Goal: Task Accomplishment & Management: Manage account settings

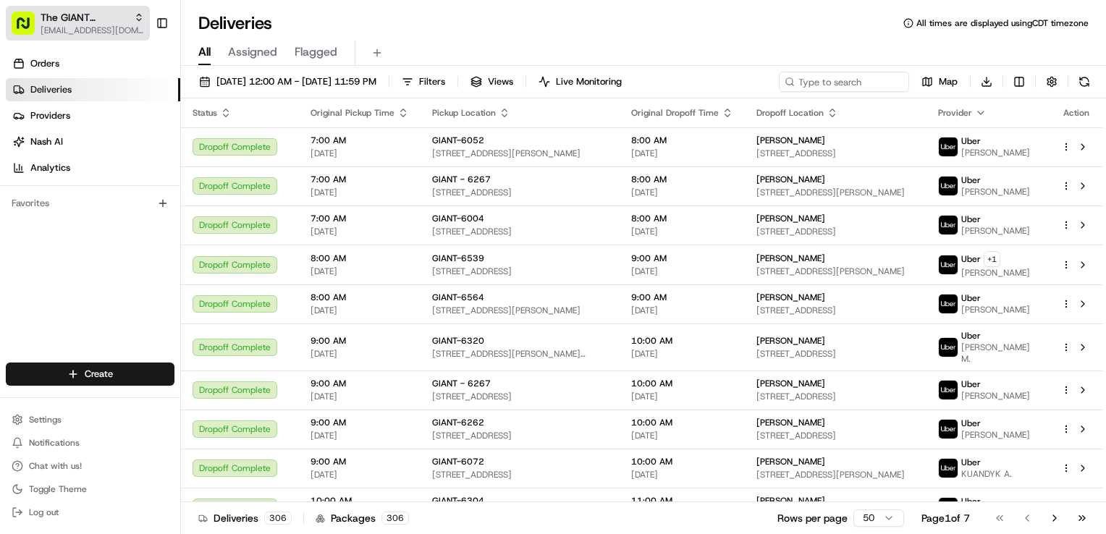
drag, startPoint x: 0, startPoint y: 0, endPoint x: 63, endPoint y: 30, distance: 70.0
click at [63, 30] on span "[EMAIL_ADDRESS][DOMAIN_NAME]" at bounding box center [93, 31] width 104 height 12
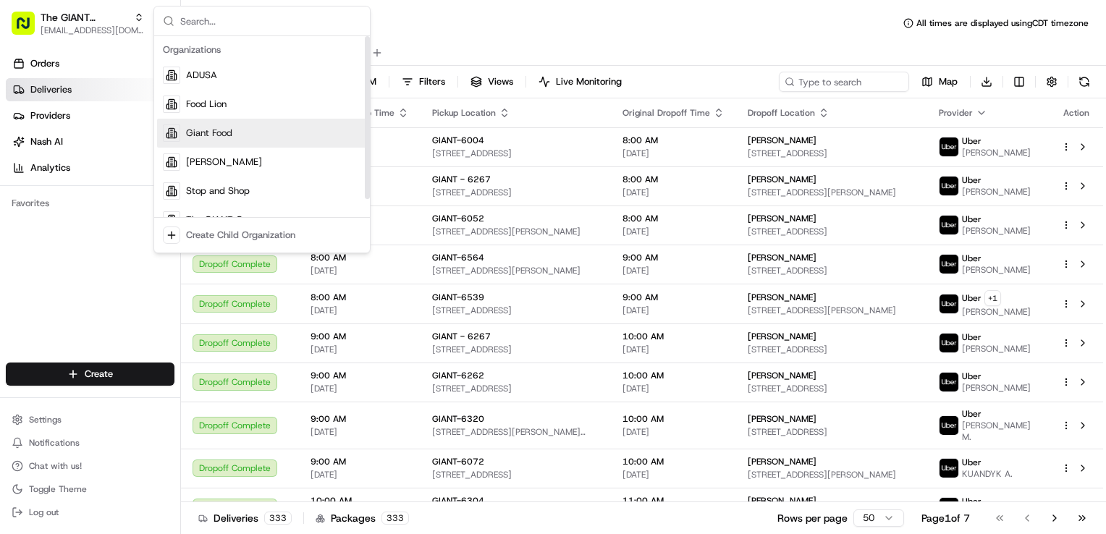
click at [209, 131] on span "Giant Food" at bounding box center [209, 133] width 46 height 13
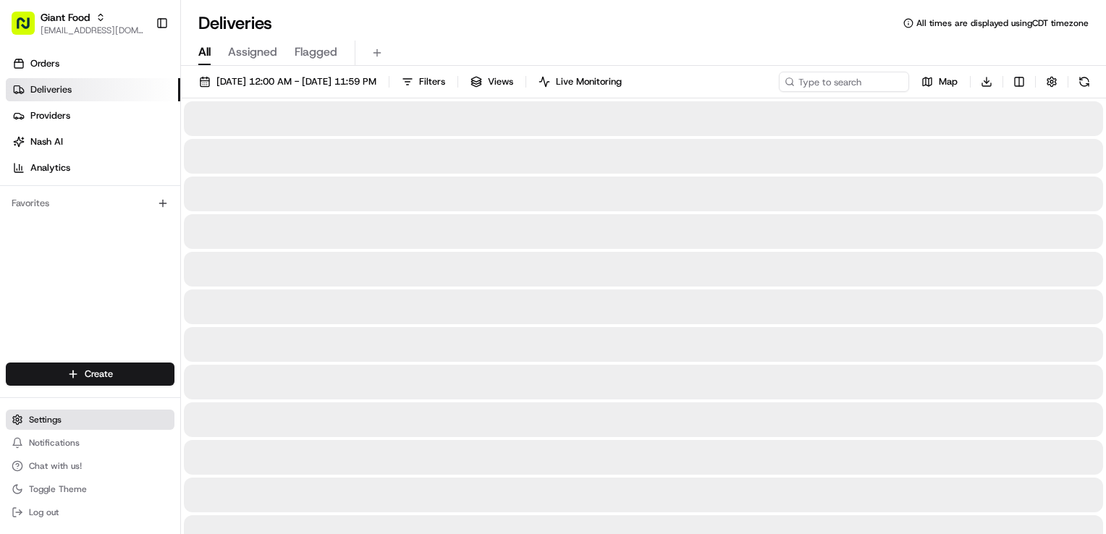
click at [64, 426] on button "Settings" at bounding box center [90, 420] width 169 height 20
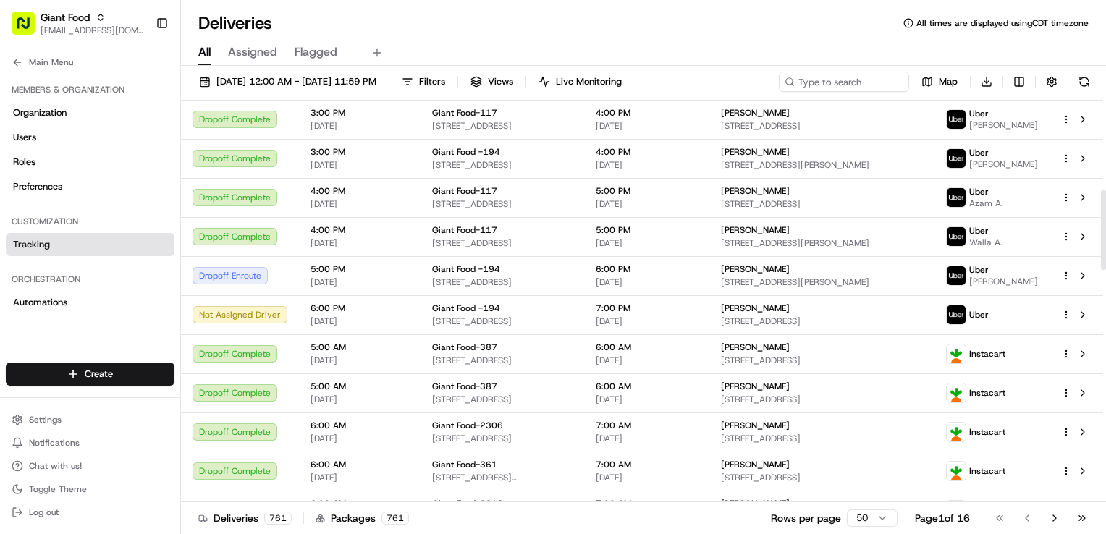
scroll to position [434, 0]
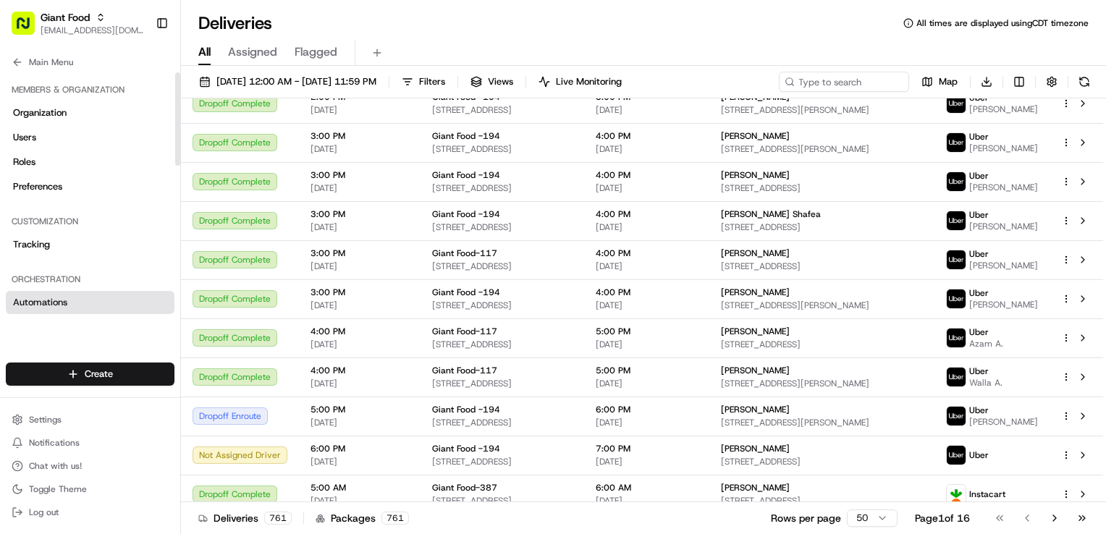
click at [98, 303] on link "Automations" at bounding box center [90, 302] width 169 height 23
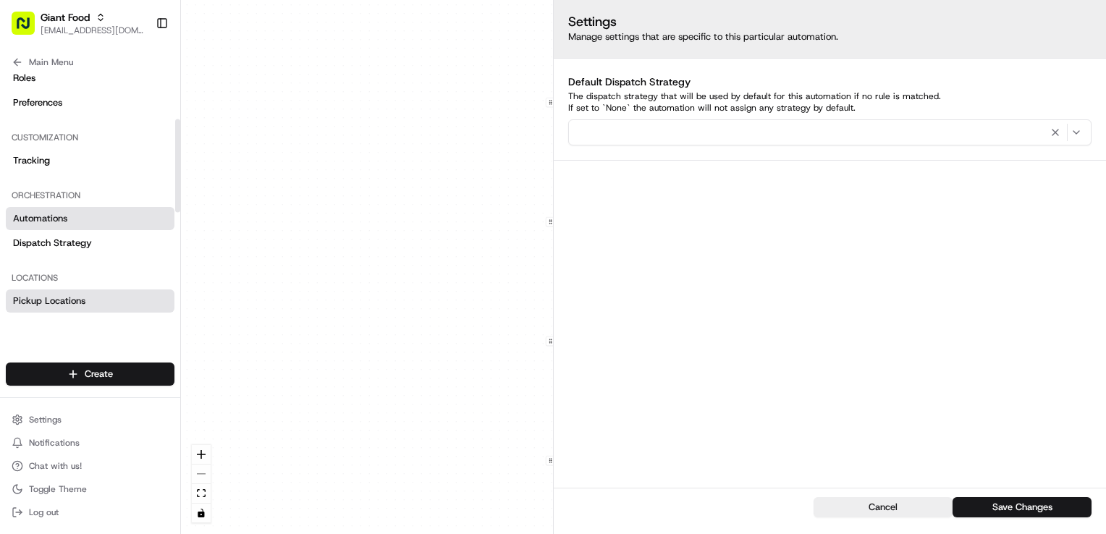
scroll to position [145, 0]
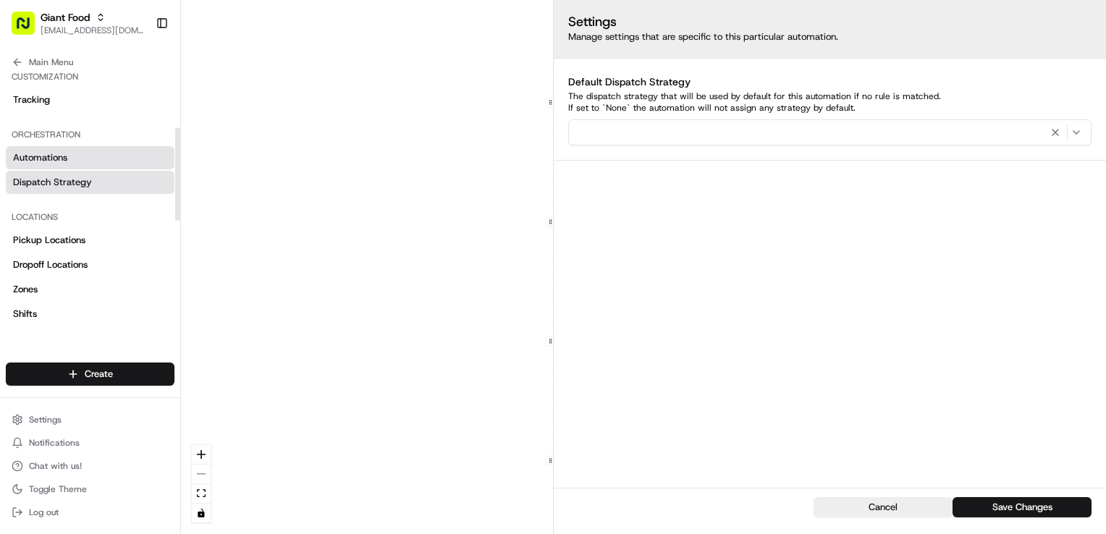
click at [78, 181] on span "Dispatch Strategy" at bounding box center [52, 182] width 79 height 13
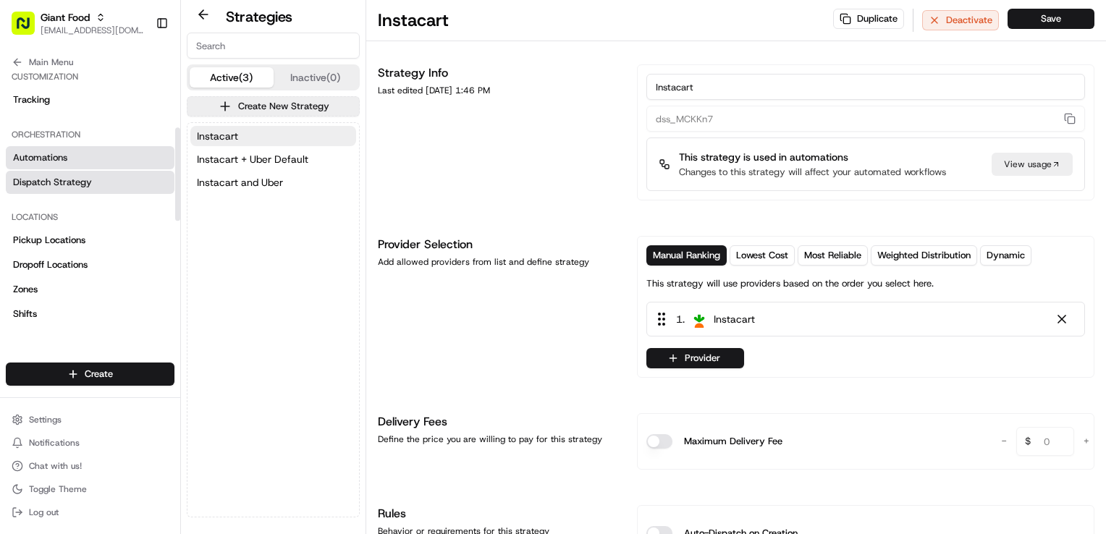
click at [70, 162] on link "Automations" at bounding box center [90, 157] width 169 height 23
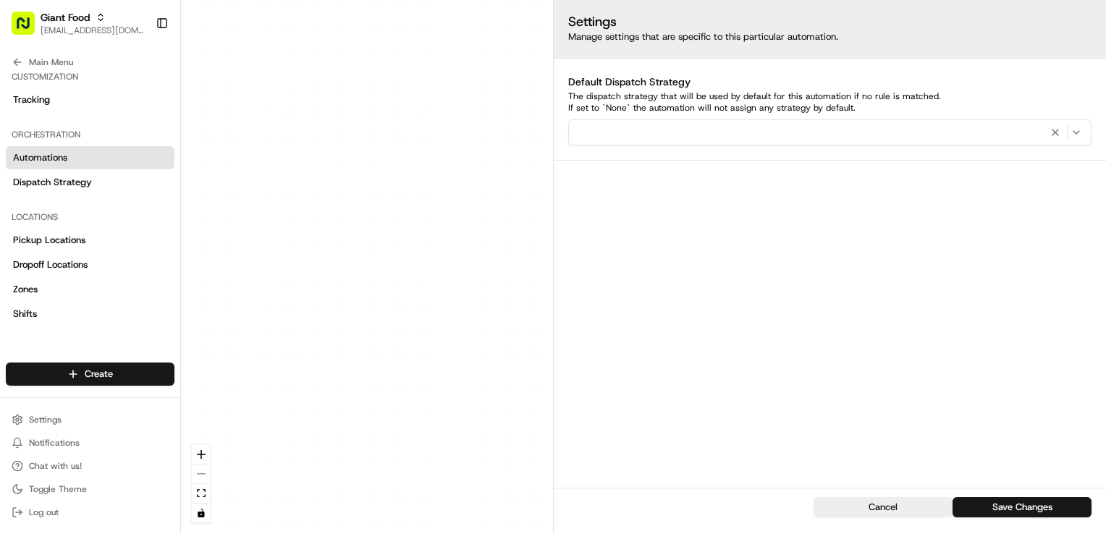
drag, startPoint x: 434, startPoint y: 230, endPoint x: 740, endPoint y: 158, distance: 313.9
click at [740, 158] on div "0 0 0 0 0 Order / Delivery Received Eligibility - GNTL-194 Dropoff Zip in 21401…" at bounding box center [643, 267] width 925 height 534
click at [870, 516] on button "Cancel" at bounding box center [883, 507] width 139 height 20
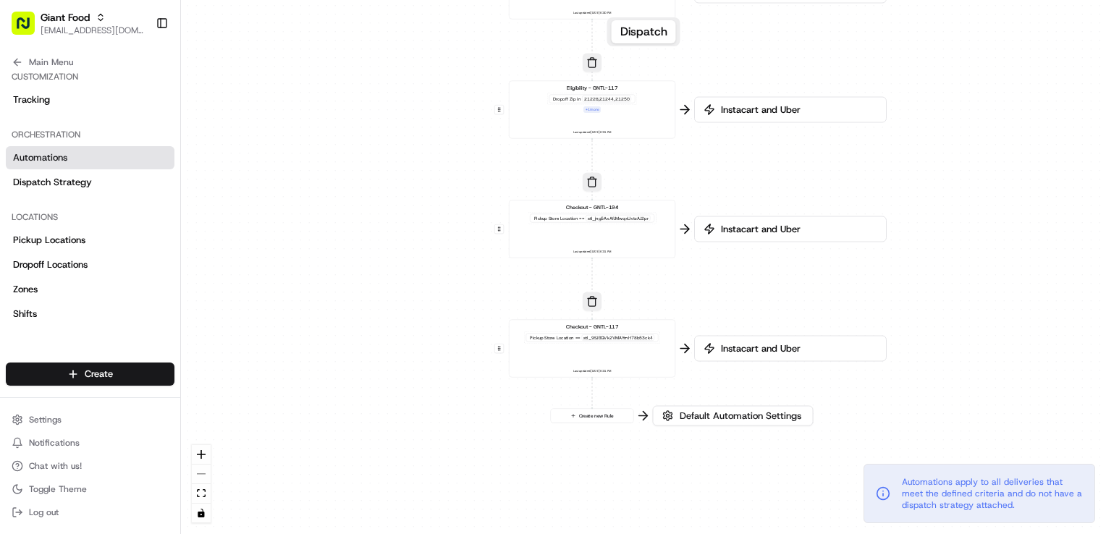
drag, startPoint x: 560, startPoint y: 300, endPoint x: 449, endPoint y: 346, distance: 120.8
click at [402, 319] on div "0 0 0 0 0 Order / Delivery Received Eligibility - GNTL-194 Dropoff Zip in 21401…" at bounding box center [643, 267] width 925 height 534
click at [687, 420] on span "Default Automation Settings" at bounding box center [739, 415] width 127 height 13
click at [742, 411] on span "Default Automation Settings" at bounding box center [739, 417] width 127 height 13
click at [772, 424] on span "Default Automation Settings" at bounding box center [739, 417] width 127 height 13
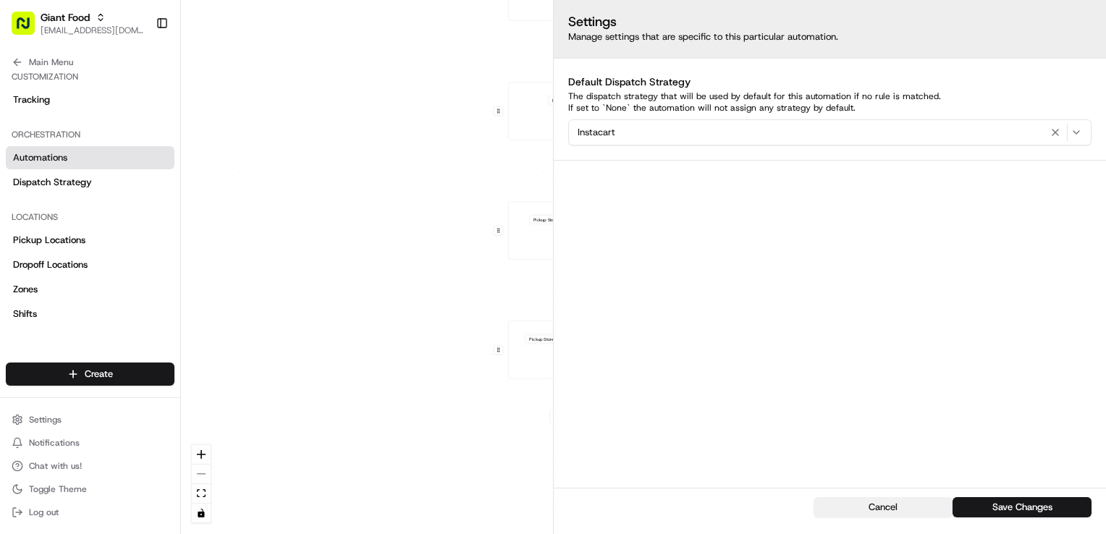
click at [861, 511] on button "Cancel" at bounding box center [883, 507] width 139 height 20
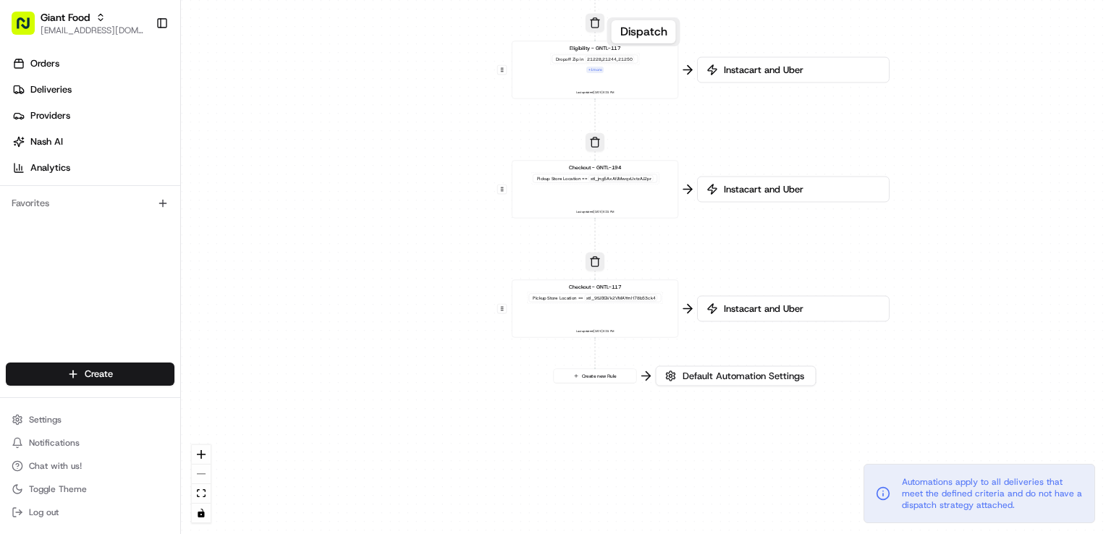
drag, startPoint x: 442, startPoint y: 248, endPoint x: 393, endPoint y: 96, distance: 159.6
click at [393, 96] on div "0 0 0 0 0 Order / Delivery Received Eligibility - GNTL-194 Dropoff Zip in 21401…" at bounding box center [643, 267] width 925 height 534
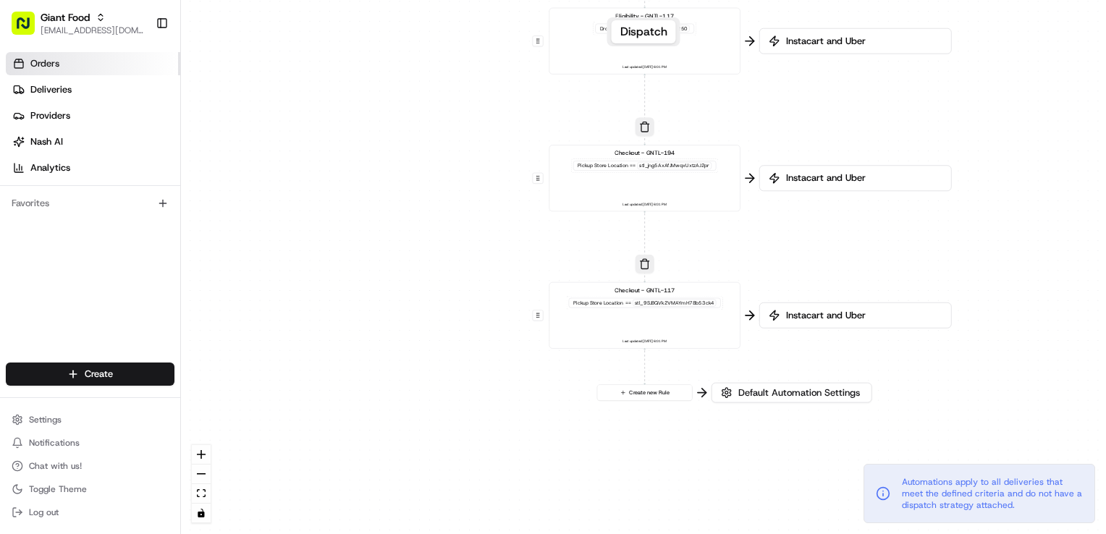
click at [43, 61] on span "Orders" at bounding box center [44, 63] width 29 height 13
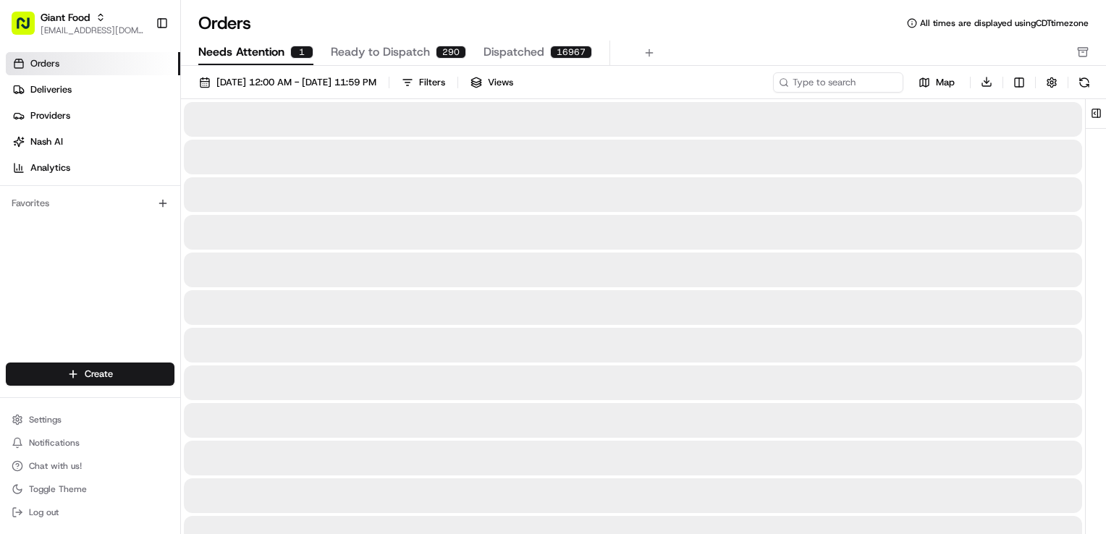
click at [274, 54] on span "Needs Attention" at bounding box center [241, 51] width 86 height 17
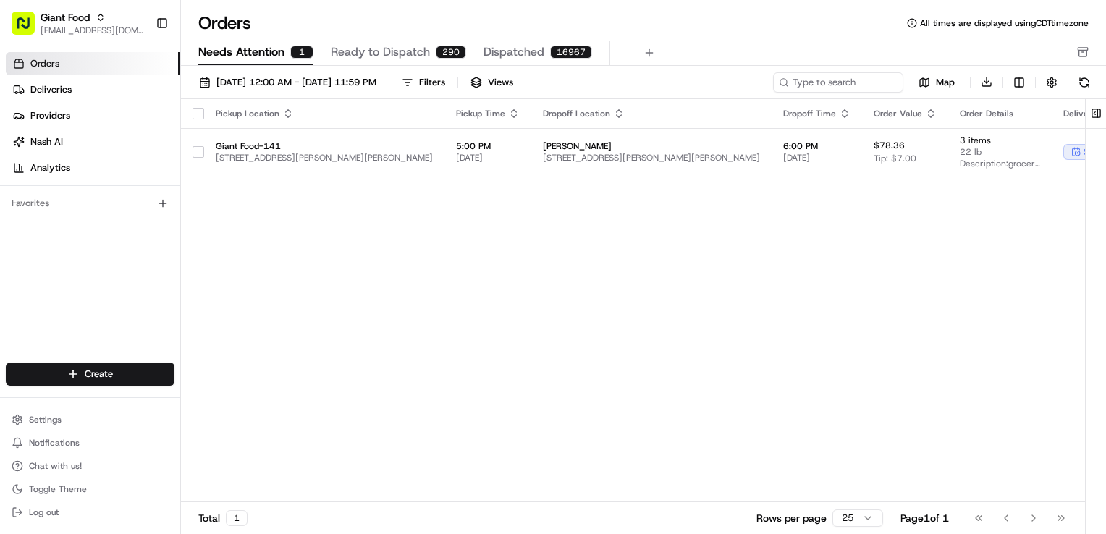
click at [358, 48] on span "Ready to Dispatch" at bounding box center [380, 51] width 99 height 17
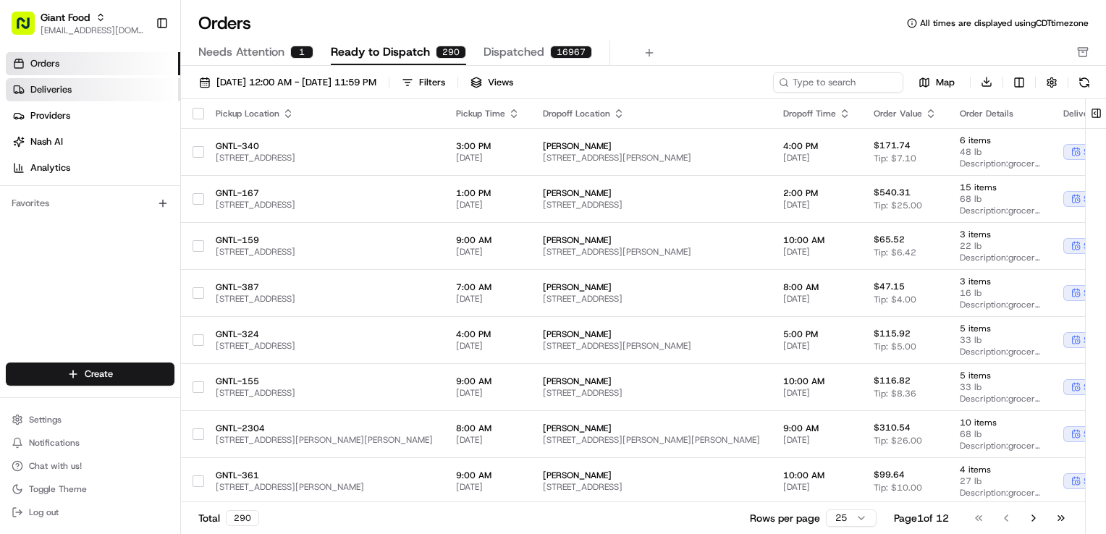
click at [79, 92] on link "Deliveries" at bounding box center [93, 89] width 175 height 23
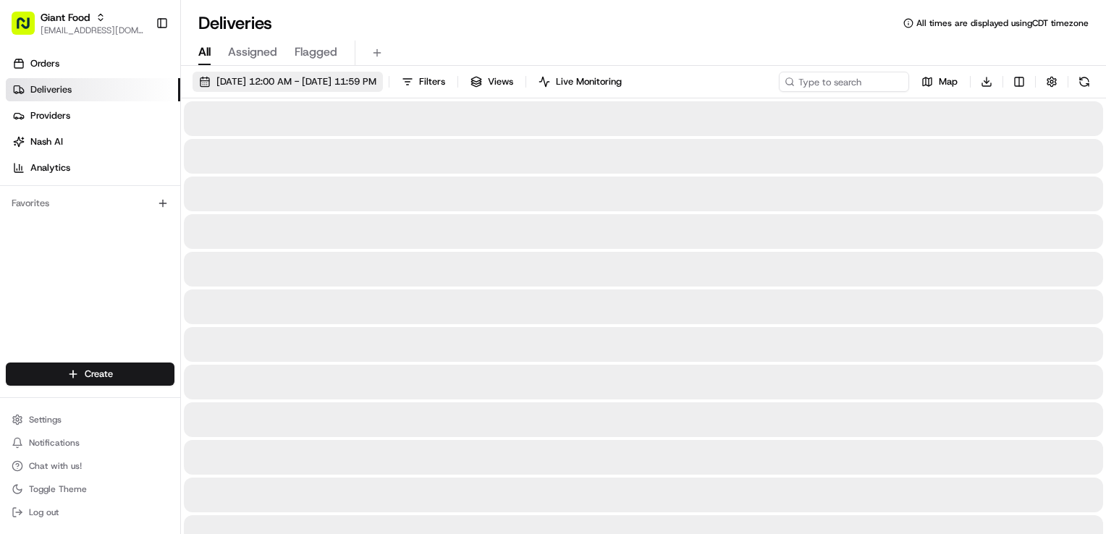
click at [331, 77] on span "[DATE] 12:00 AM - [DATE] 11:59 PM" at bounding box center [297, 81] width 160 height 13
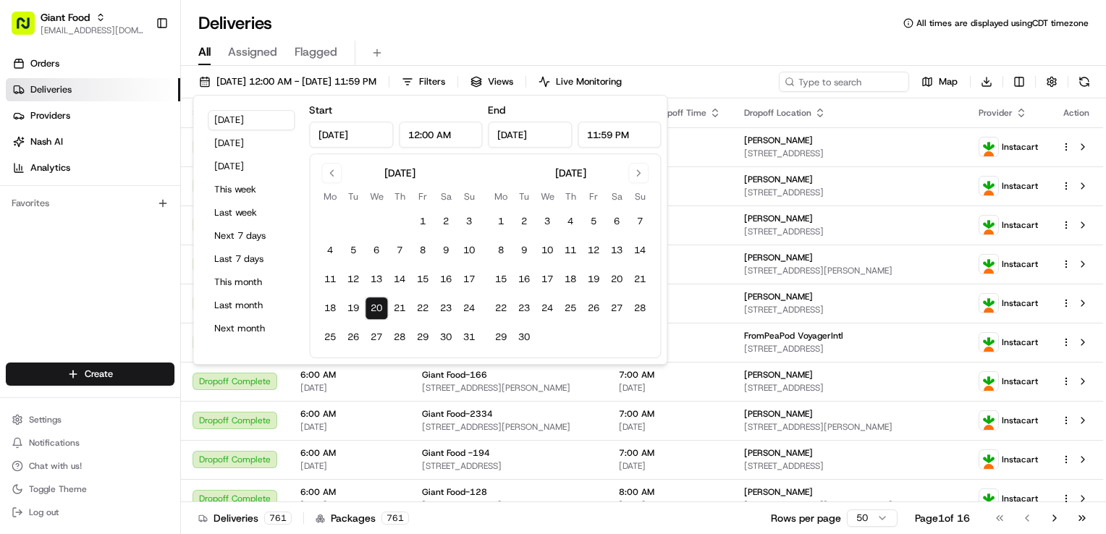
click at [379, 311] on button "20" at bounding box center [376, 308] width 23 height 23
click at [863, 104] on th "Dropoff Location" at bounding box center [850, 112] width 235 height 29
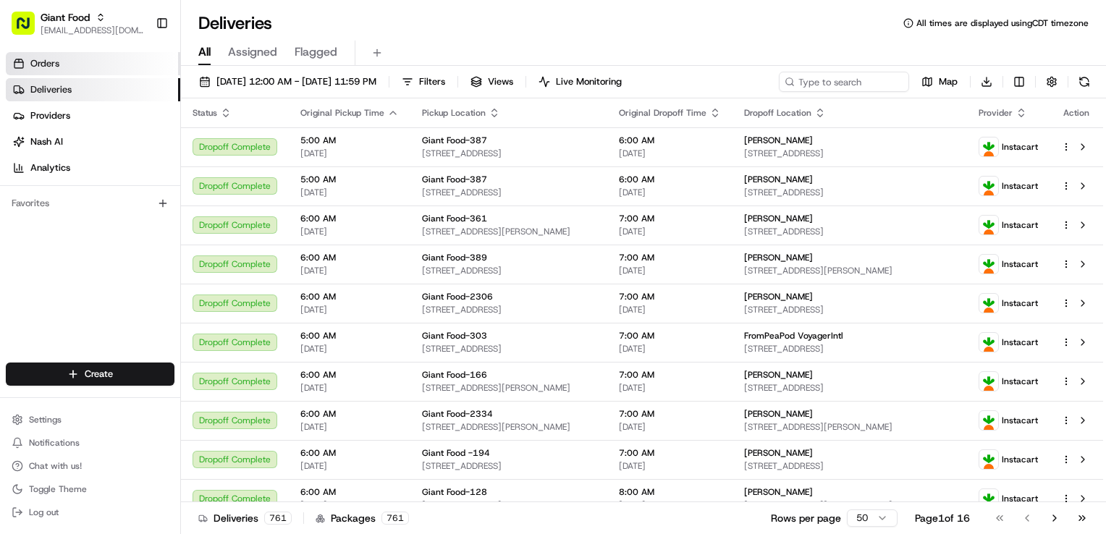
click at [71, 67] on link "Orders" at bounding box center [93, 63] width 175 height 23
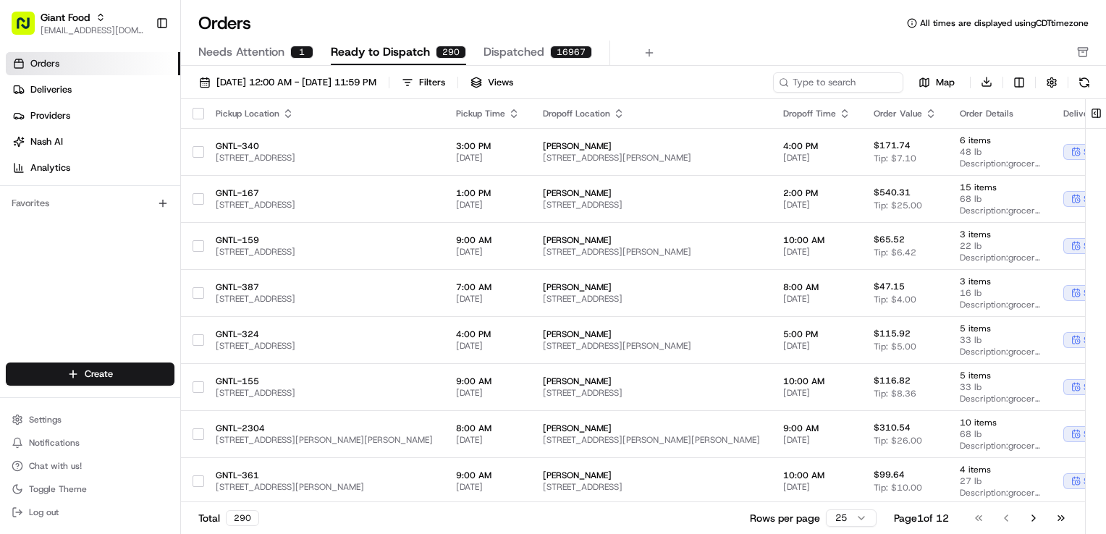
click at [851, 109] on icon "button" at bounding box center [845, 114] width 12 height 12
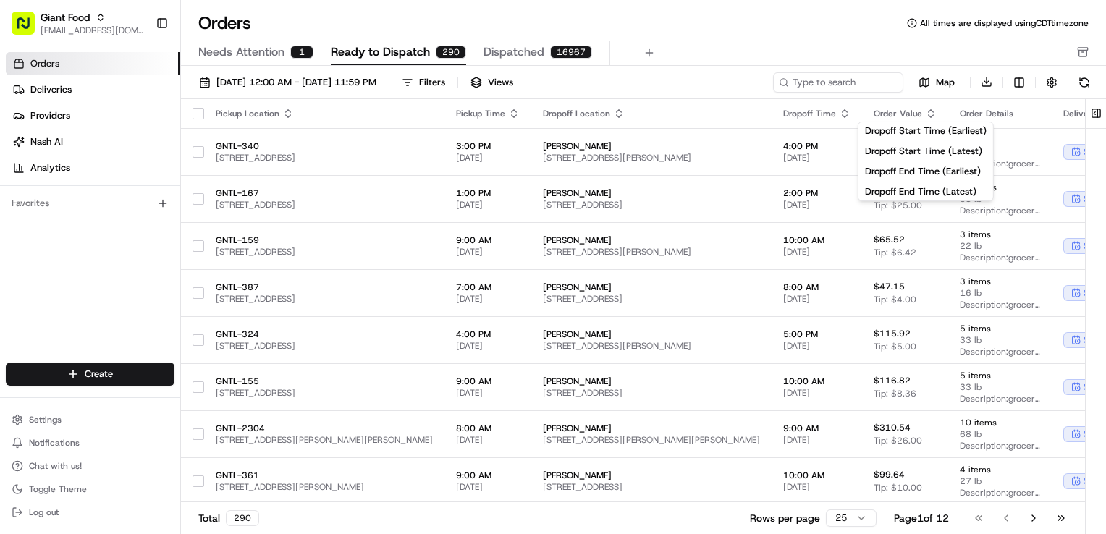
click at [447, 20] on div "Orders All times are displayed using CDT timezone" at bounding box center [643, 23] width 925 height 23
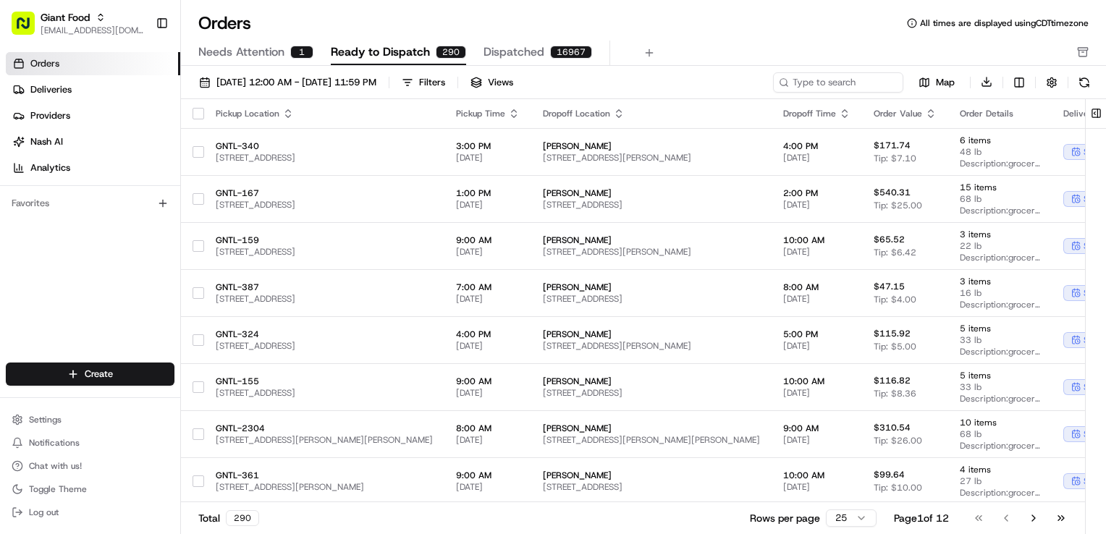
click at [412, 51] on span "Ready to Dispatch" at bounding box center [380, 51] width 99 height 17
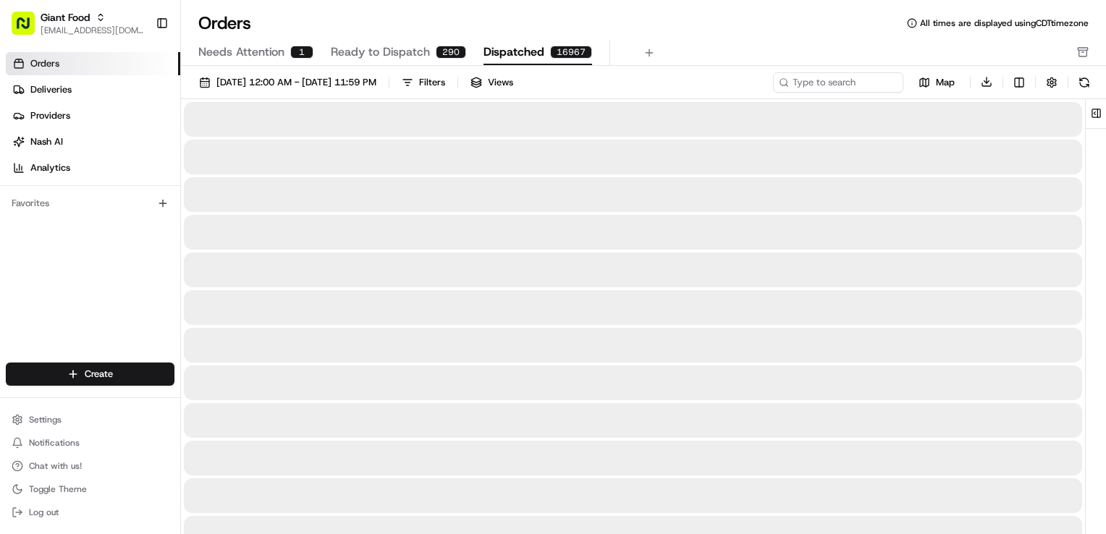
click at [511, 47] on span "Dispatched" at bounding box center [514, 51] width 61 height 17
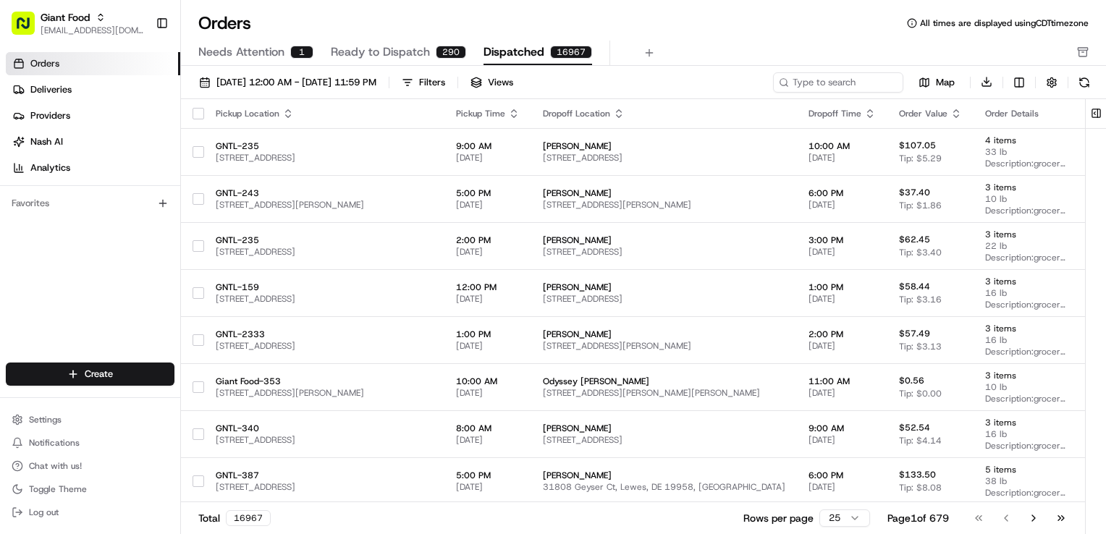
click at [385, 52] on span "Ready to Dispatch" at bounding box center [380, 51] width 99 height 17
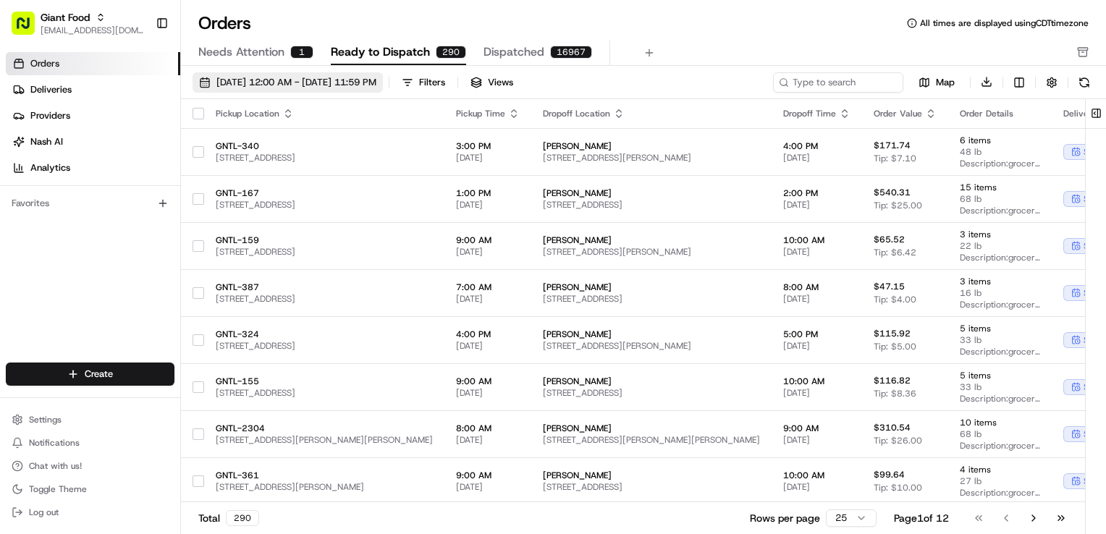
click at [346, 81] on span "[DATE] 12:00 AM - [DATE] 11:59 PM" at bounding box center [297, 82] width 160 height 13
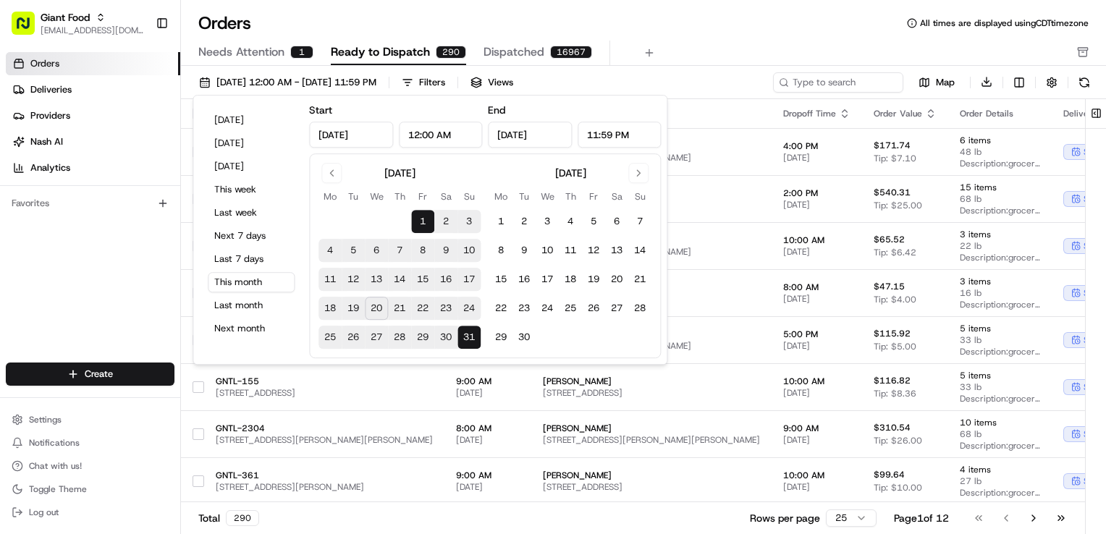
click at [375, 302] on button "20" at bounding box center [376, 308] width 23 height 23
type input "[DATE]"
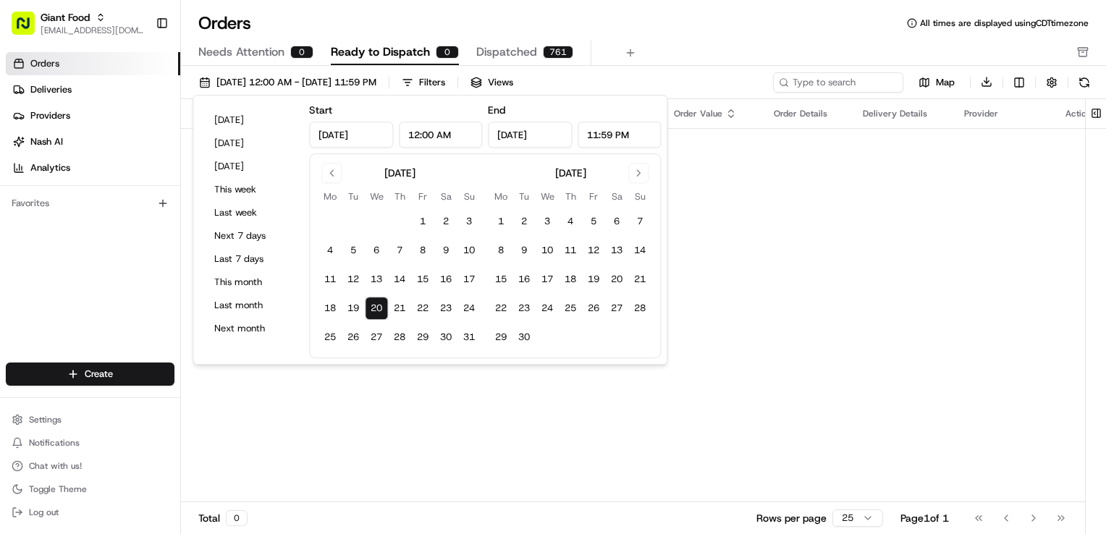
click at [656, 16] on div "Orders All times are displayed using CDT timezone" at bounding box center [643, 23] width 925 height 23
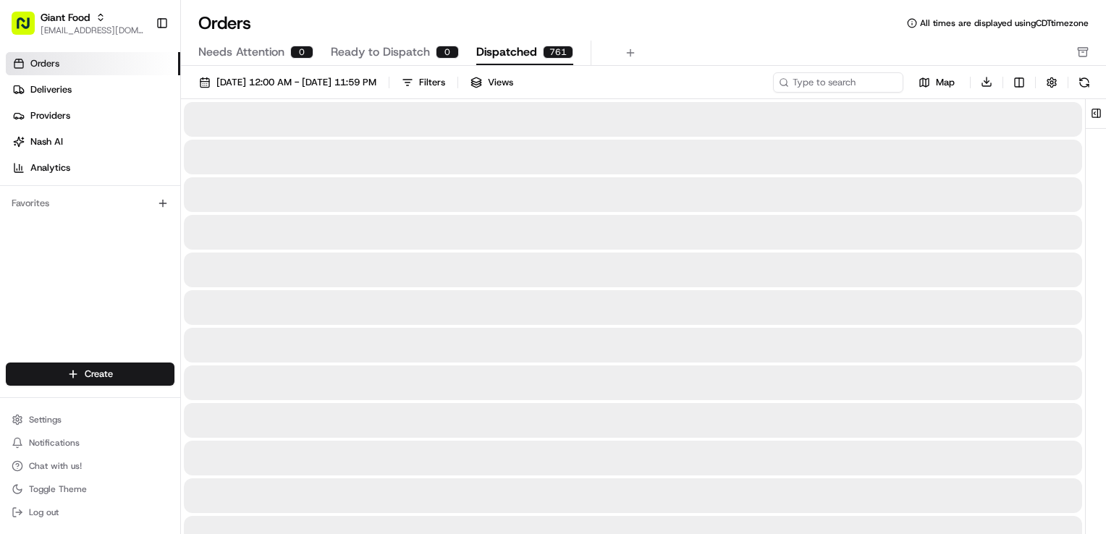
click at [511, 47] on span "Dispatched" at bounding box center [506, 51] width 61 height 17
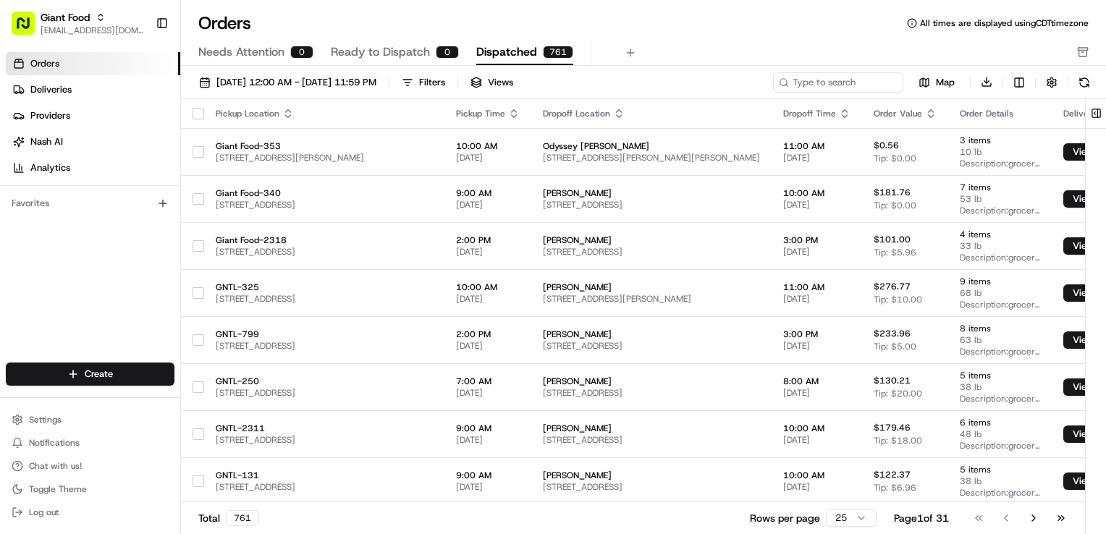
click at [851, 112] on icon "button" at bounding box center [845, 114] width 12 height 12
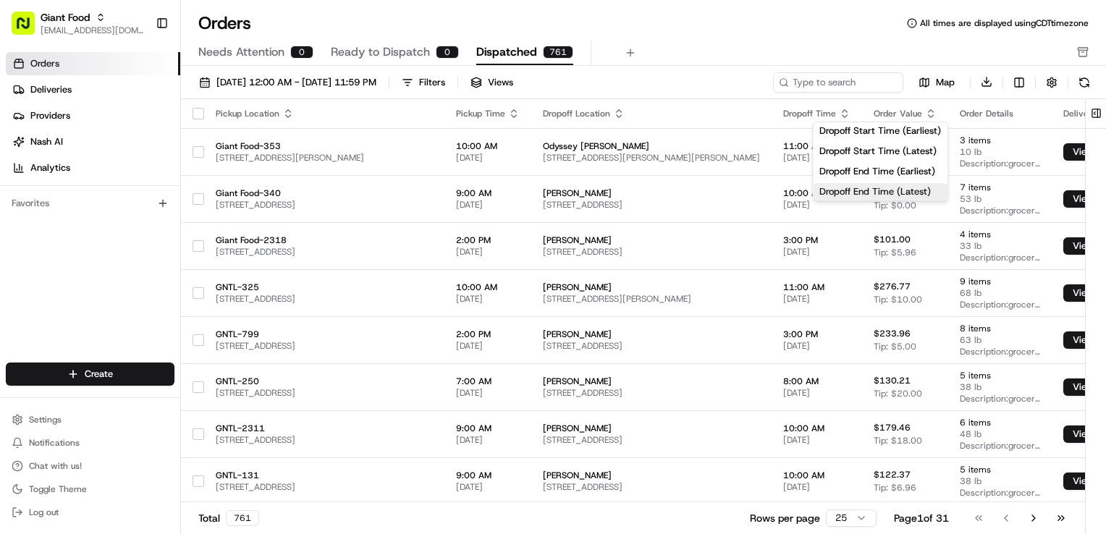
click at [916, 190] on button "Dropoff End Time (Latest)" at bounding box center [880, 191] width 135 height 17
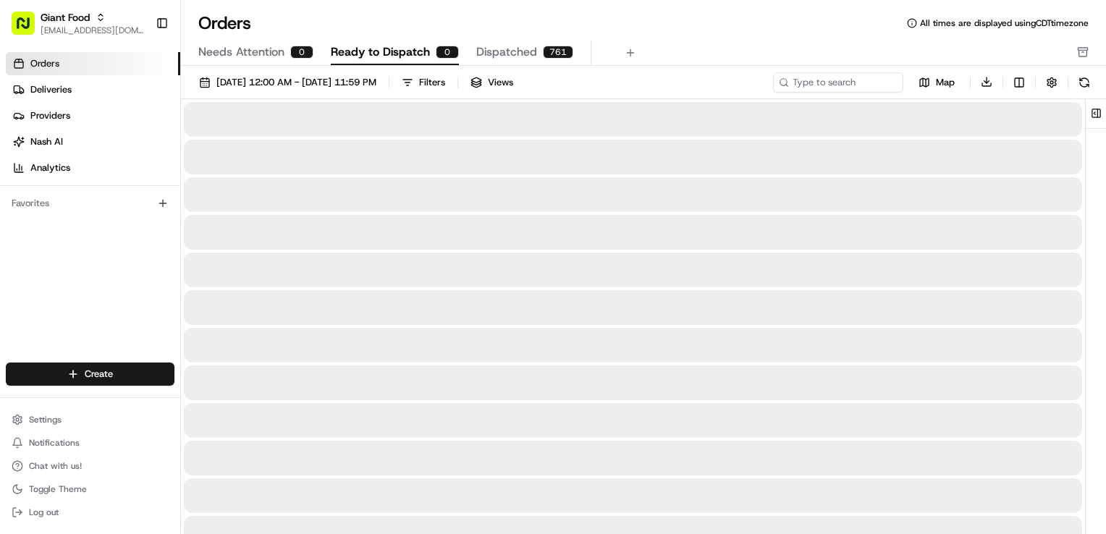
click at [378, 55] on span "Ready to Dispatch" at bounding box center [380, 51] width 99 height 17
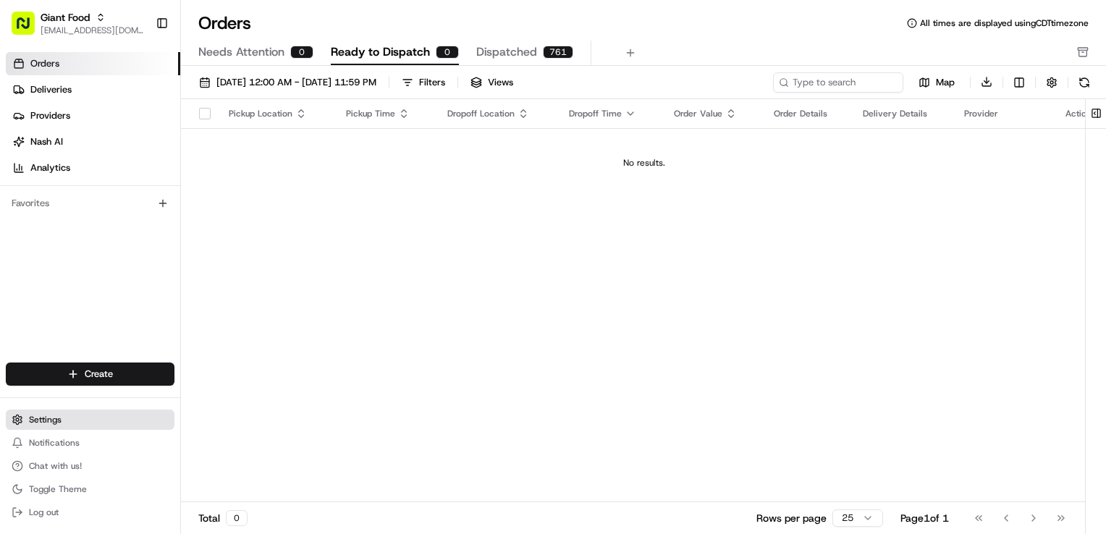
click at [87, 419] on button "Settings" at bounding box center [90, 420] width 169 height 20
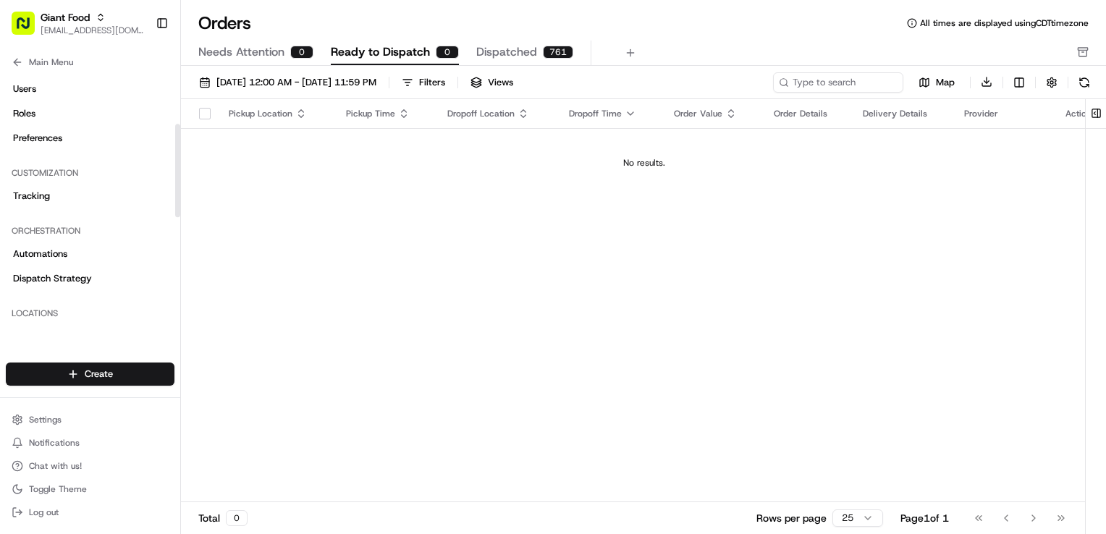
scroll to position [145, 0]
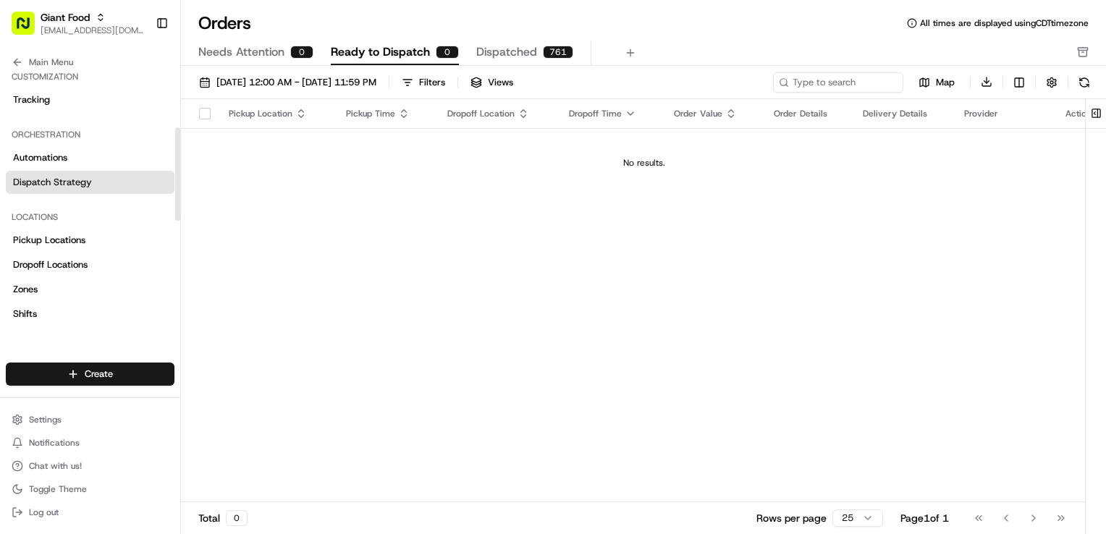
click at [91, 184] on link "Dispatch Strategy" at bounding box center [90, 182] width 169 height 23
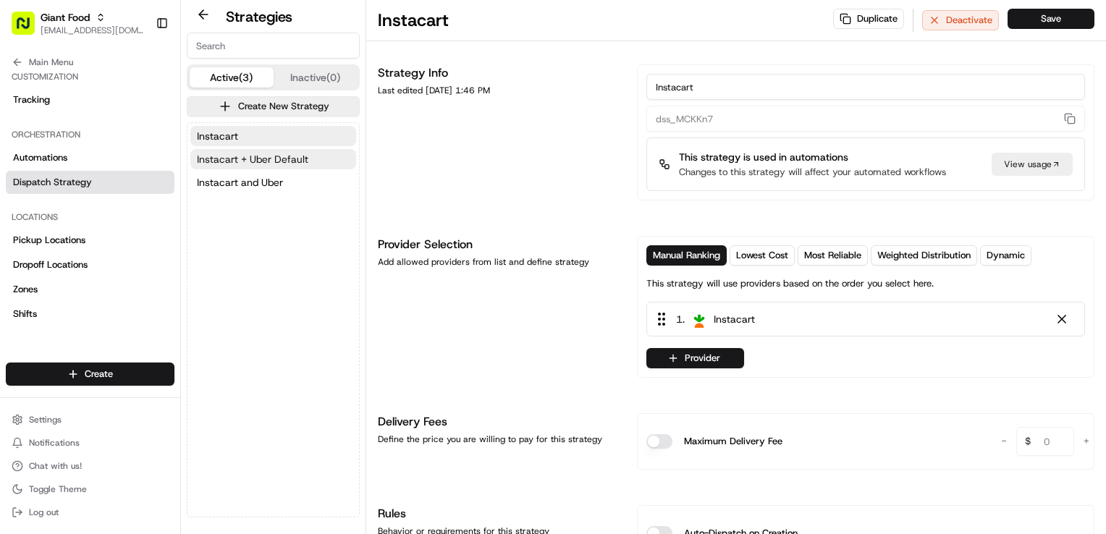
click at [240, 150] on button "Instacart + Uber Default" at bounding box center [273, 159] width 166 height 20
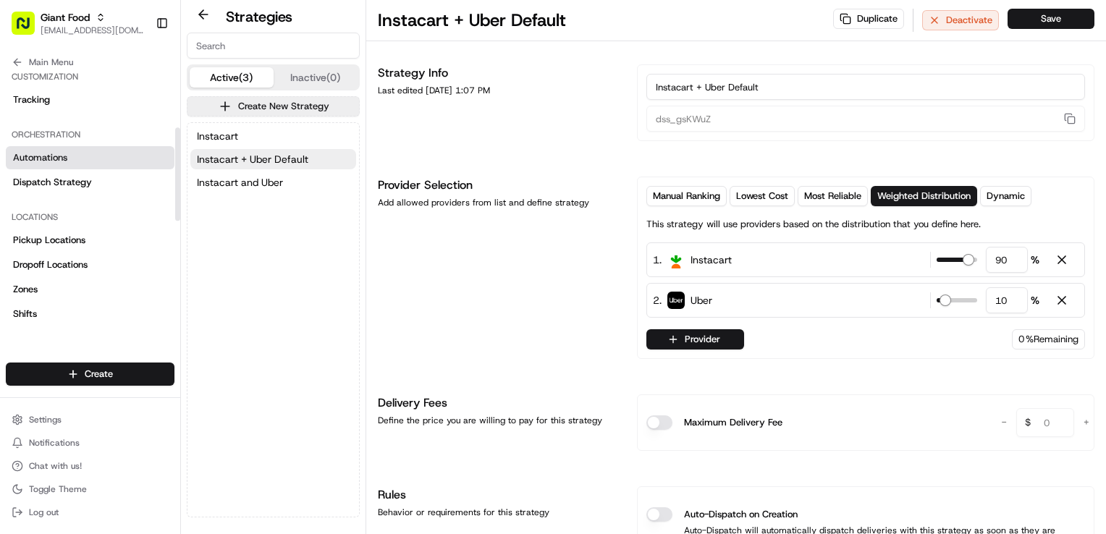
click at [93, 155] on link "Automations" at bounding box center [90, 157] width 169 height 23
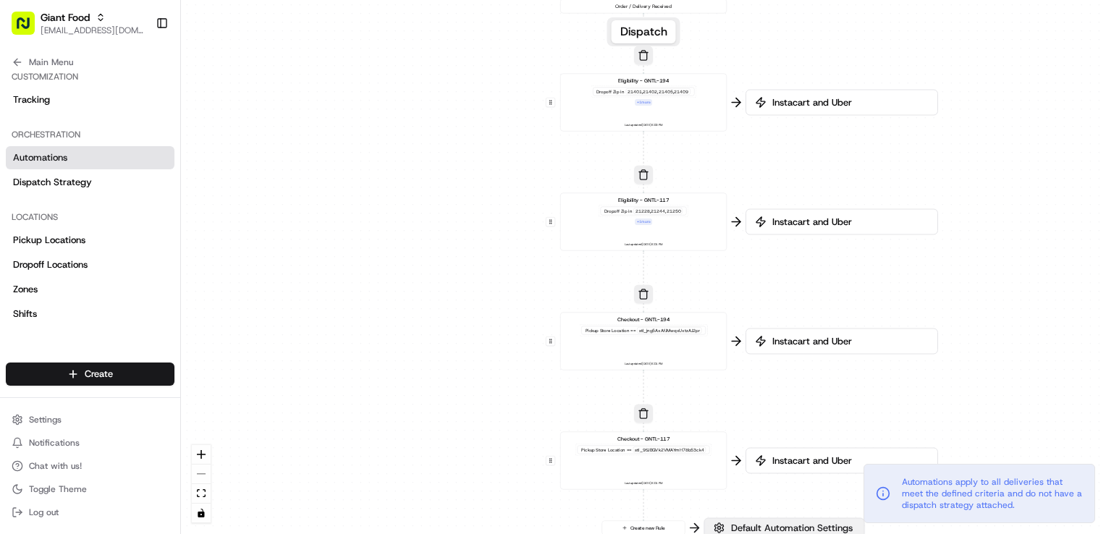
click at [810, 526] on span "Default Automation Settings" at bounding box center [791, 528] width 127 height 13
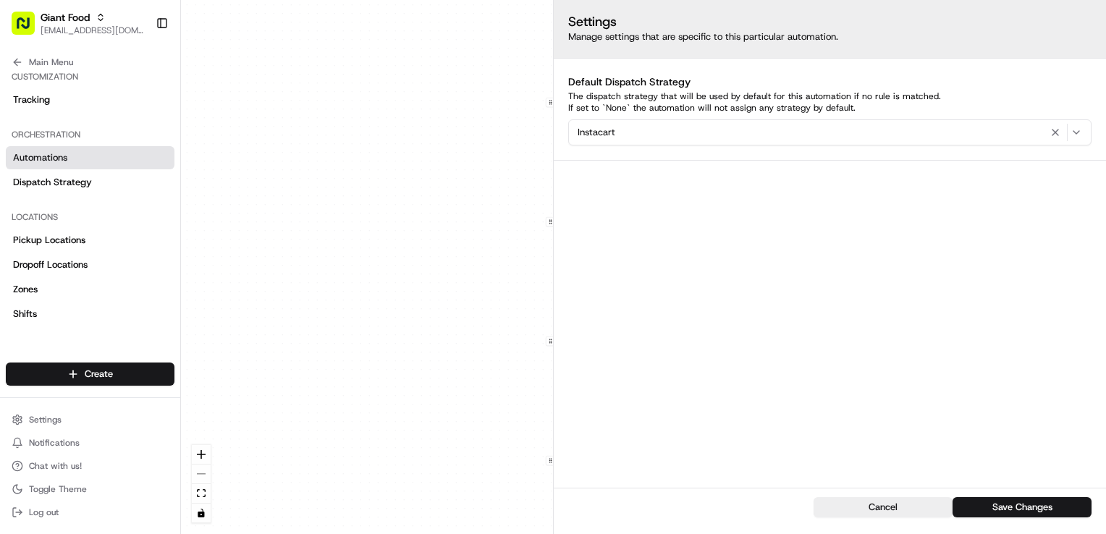
click at [879, 129] on div "Instacart" at bounding box center [830, 132] width 516 height 17
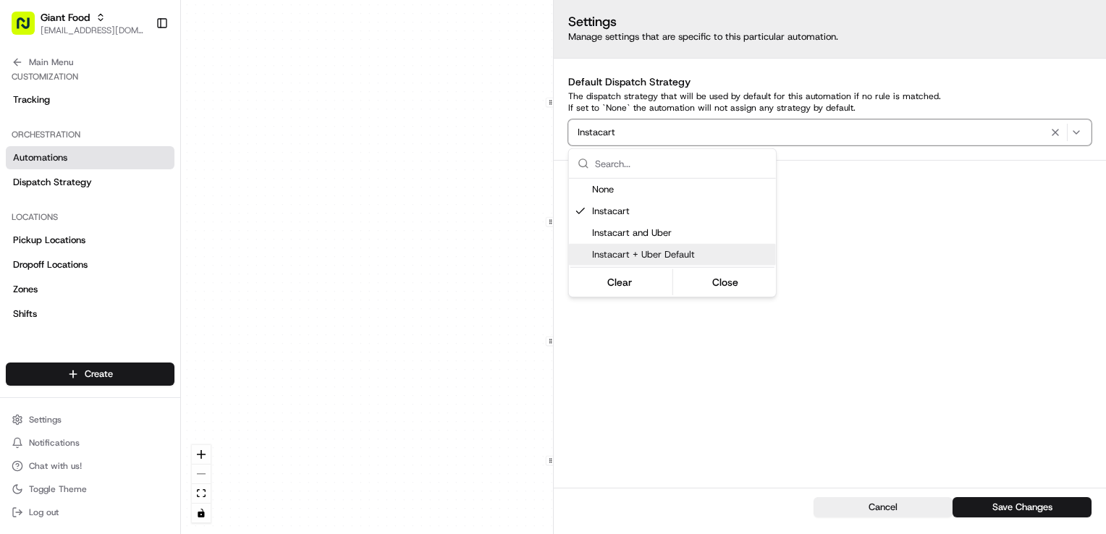
click at [684, 253] on span "Instacart + Uber Default" at bounding box center [681, 254] width 178 height 13
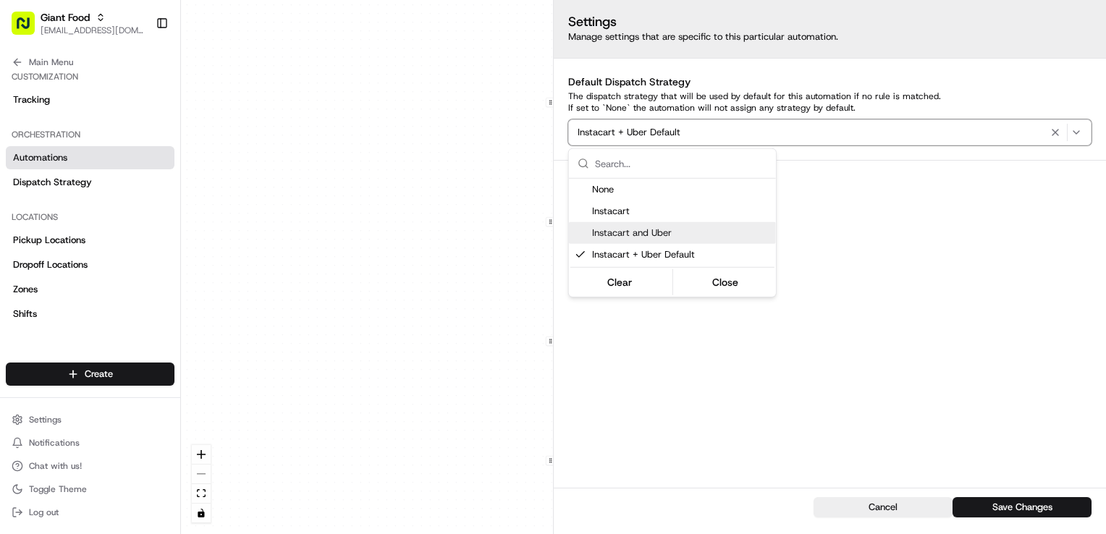
click at [1008, 274] on html "Giant Food [EMAIL_ADDRESS][DOMAIN_NAME] Toggle Sidebar Orders Deliveries Provid…" at bounding box center [553, 267] width 1106 height 534
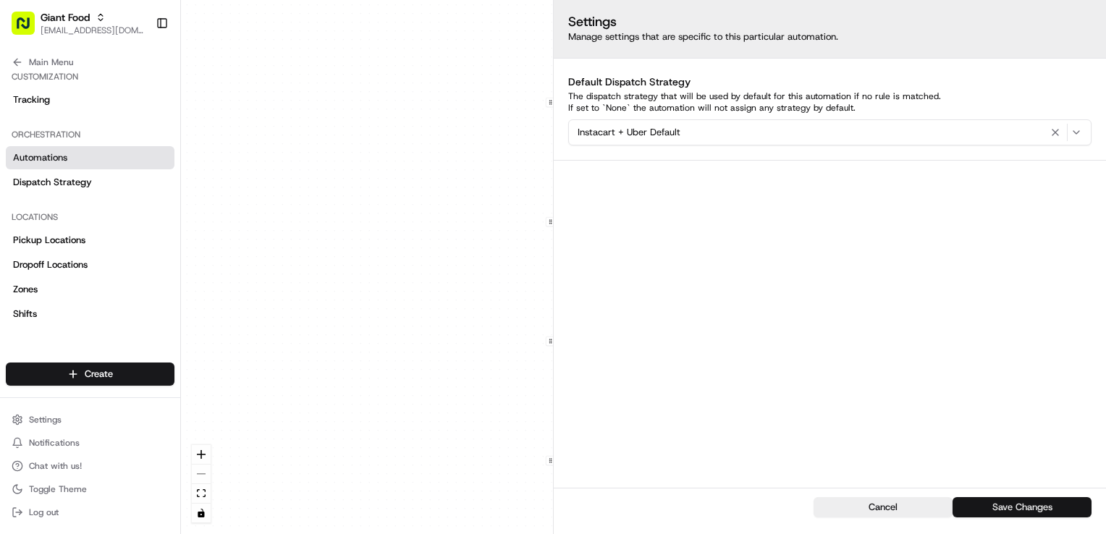
click at [1033, 505] on button "Save Changes" at bounding box center [1022, 507] width 139 height 20
click at [72, 181] on span "Dispatch Strategy" at bounding box center [52, 182] width 79 height 13
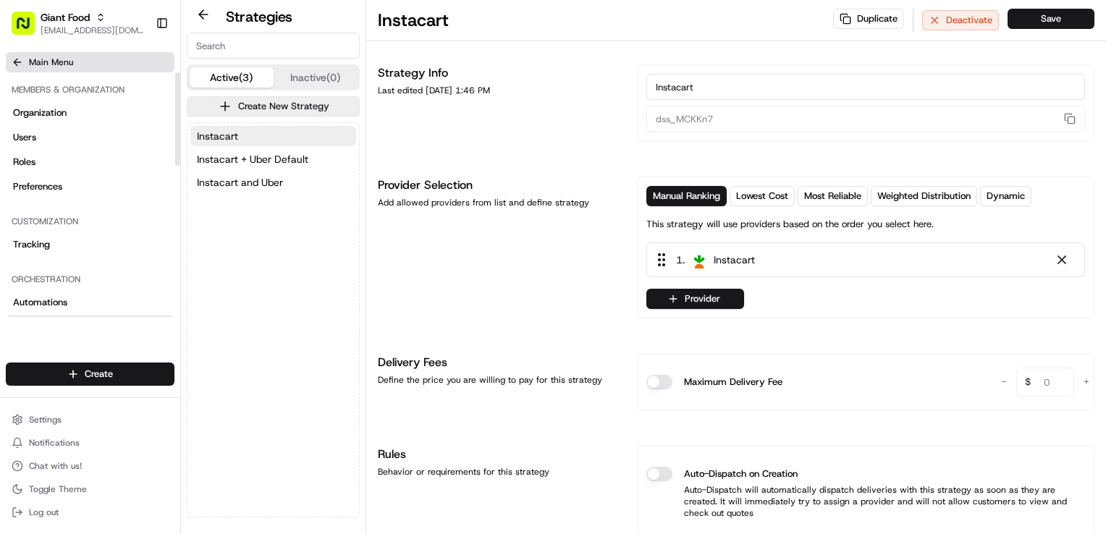
click at [17, 65] on icon at bounding box center [16, 62] width 4 height 7
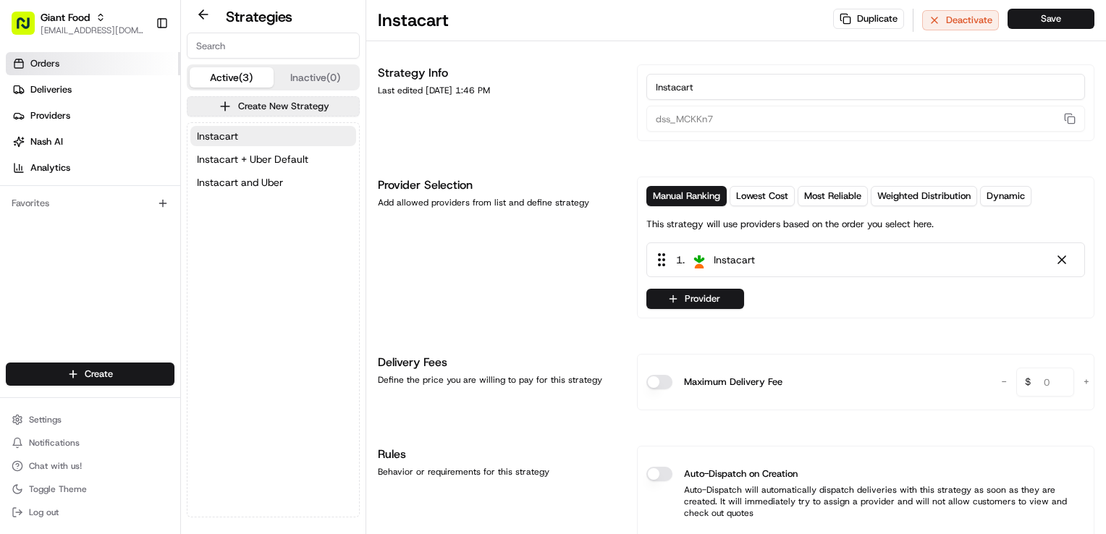
click at [81, 70] on link "Orders" at bounding box center [93, 63] width 175 height 23
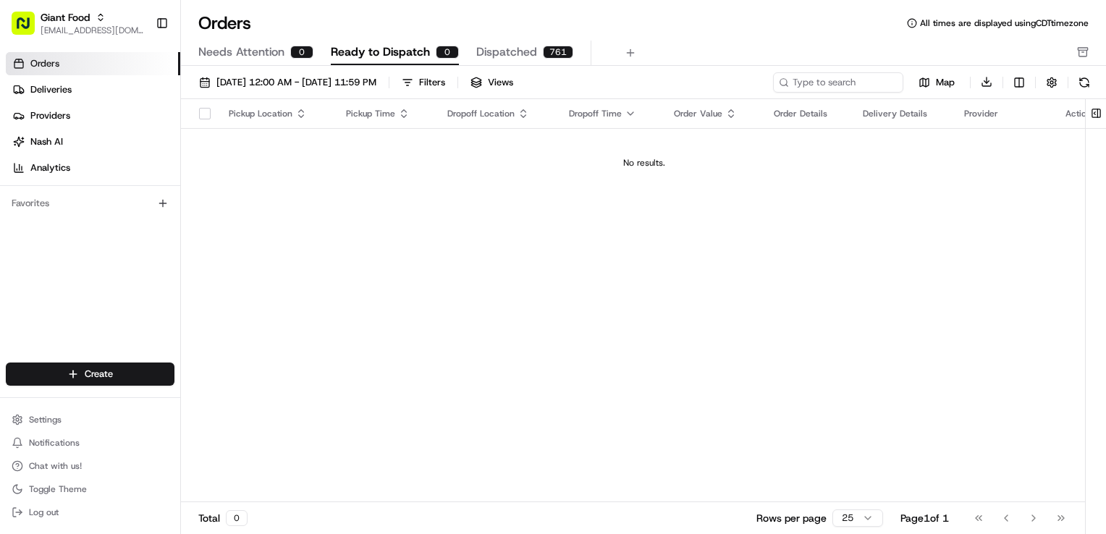
click at [627, 311] on div "Pickup Location Pickup Time Dropoff Location Dropoff Time Order Value Order Det…" at bounding box center [644, 301] width 927 height 404
click at [491, 54] on span "Dispatched" at bounding box center [506, 51] width 61 height 17
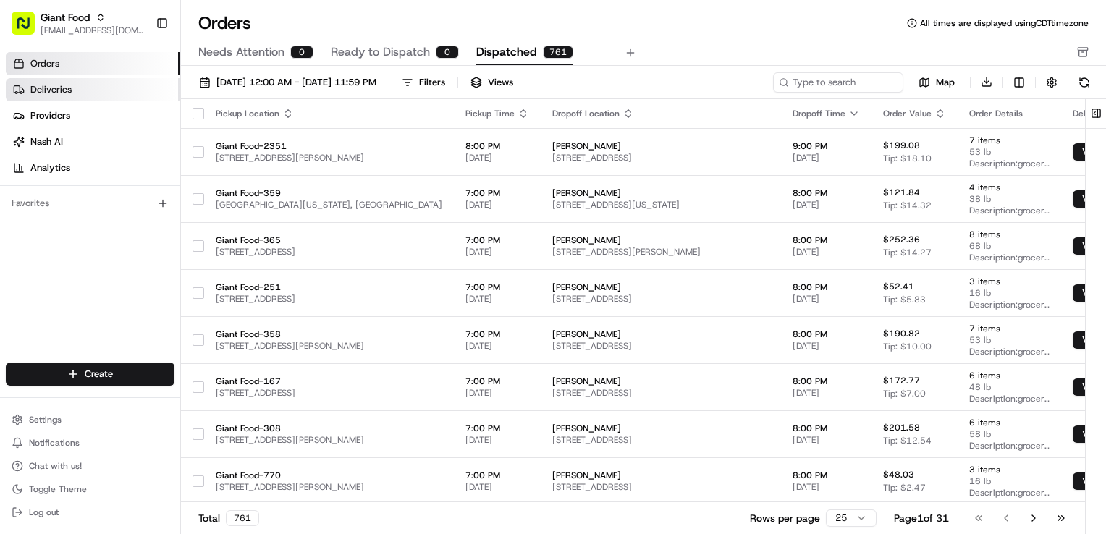
click at [93, 88] on link "Deliveries" at bounding box center [93, 89] width 175 height 23
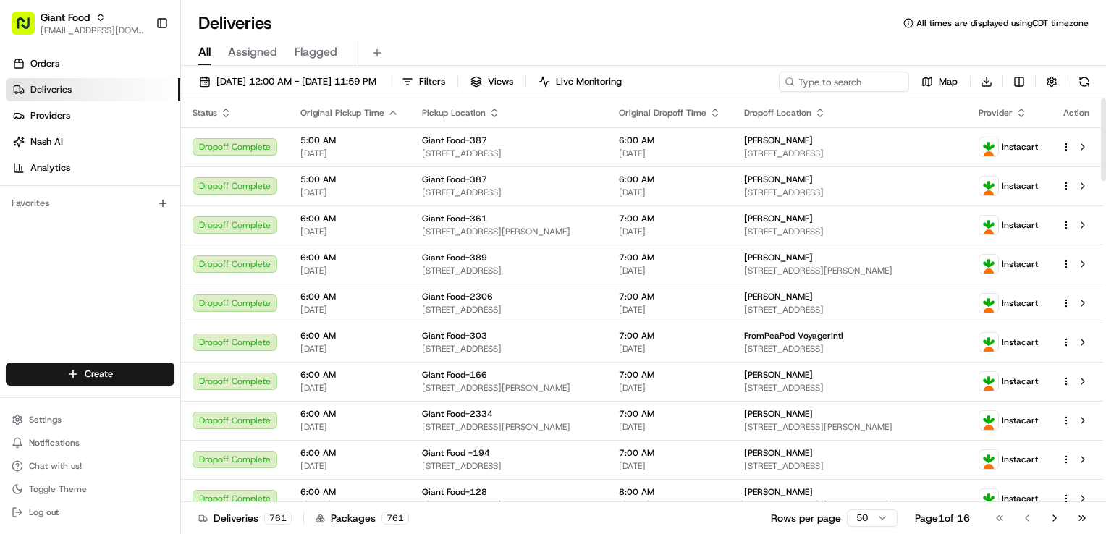
click at [1020, 112] on icon "button" at bounding box center [1022, 113] width 12 height 12
click at [1032, 149] on button "Provider (Z-A)" at bounding box center [1022, 150] width 98 height 17
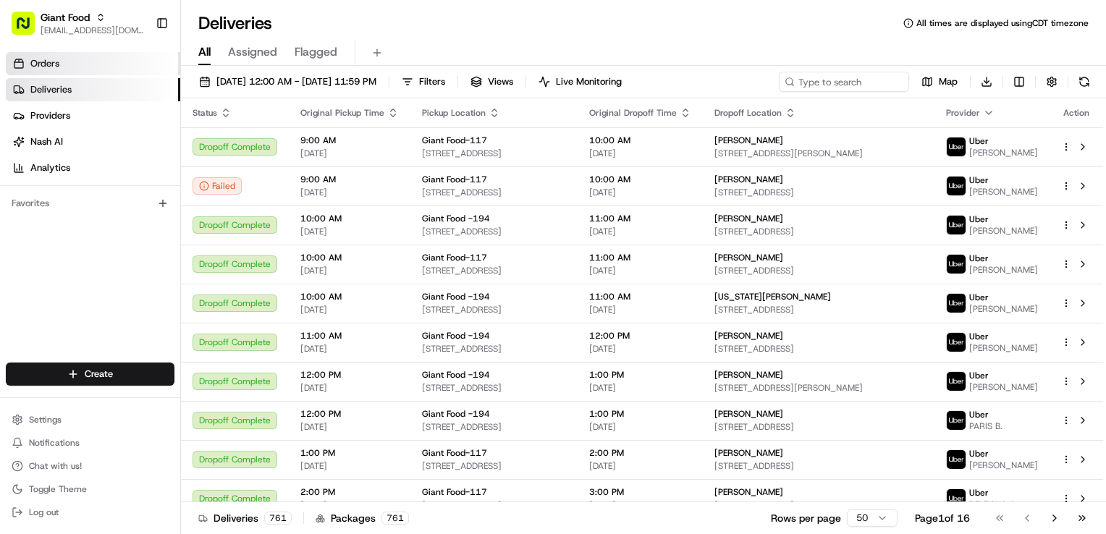
click at [56, 58] on span "Orders" at bounding box center [44, 63] width 29 height 13
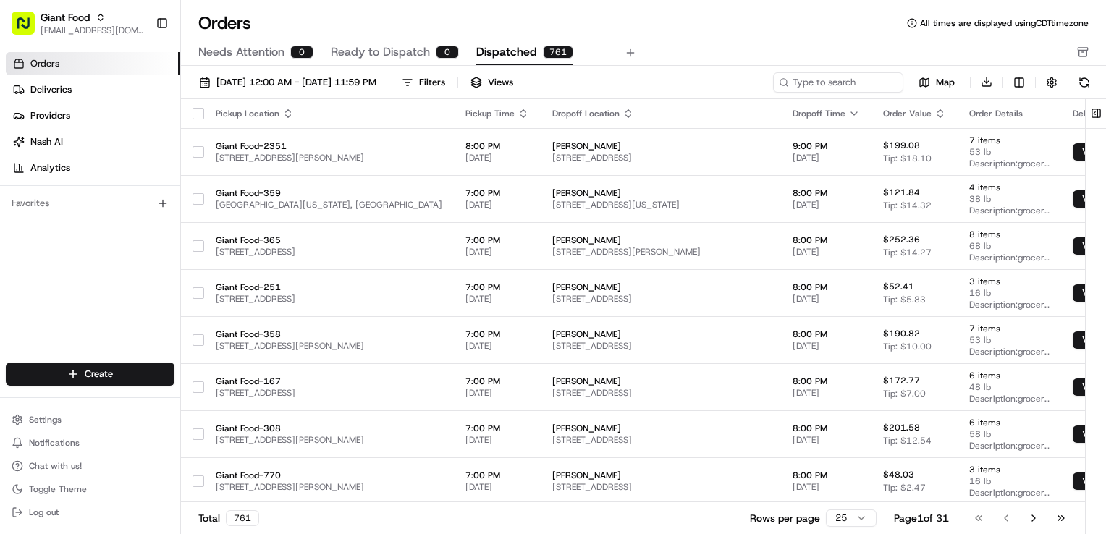
click at [383, 49] on span "Ready to Dispatch" at bounding box center [380, 51] width 99 height 17
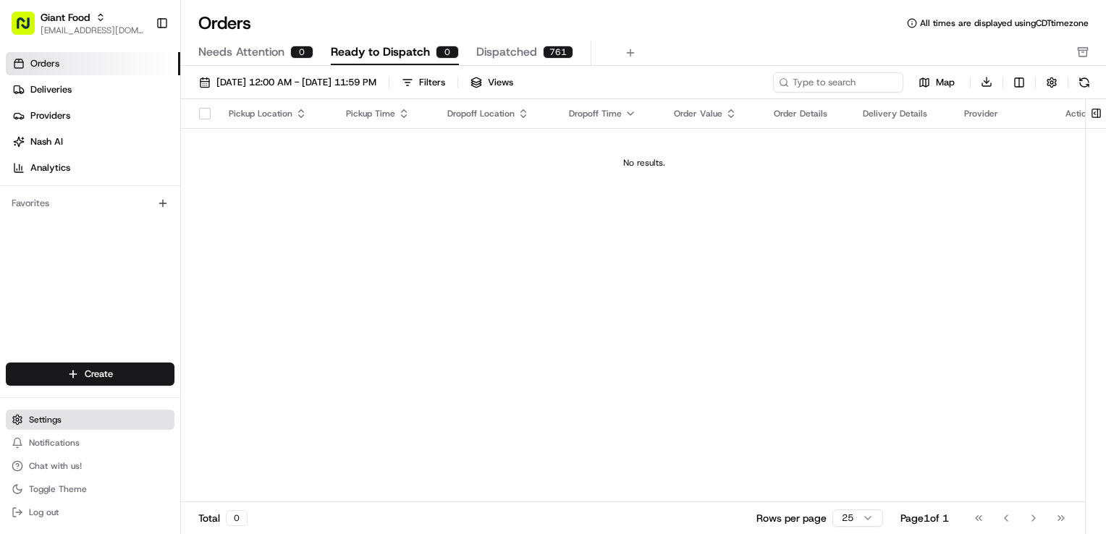
click at [71, 419] on button "Settings" at bounding box center [90, 420] width 169 height 20
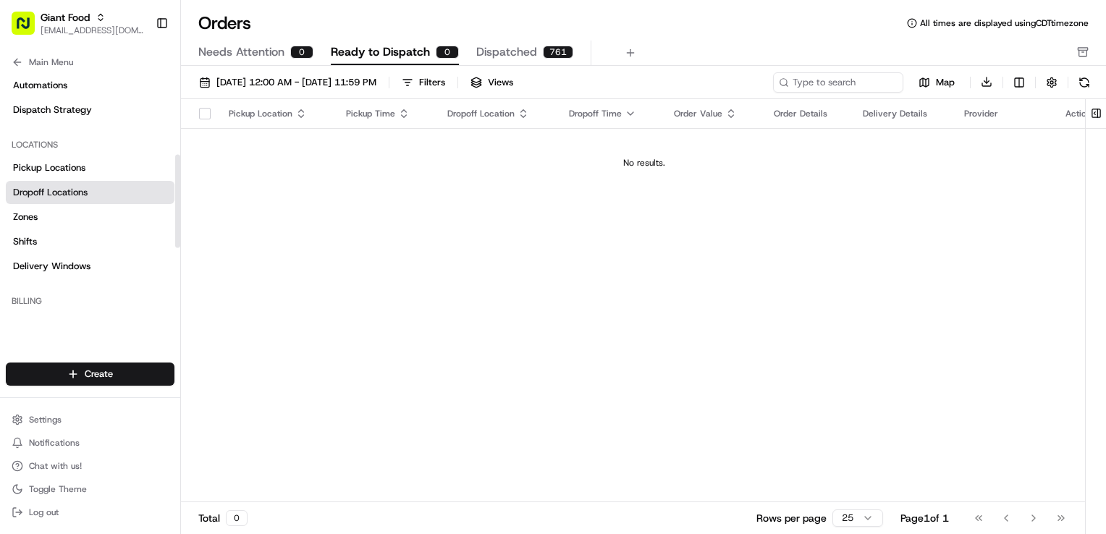
scroll to position [145, 0]
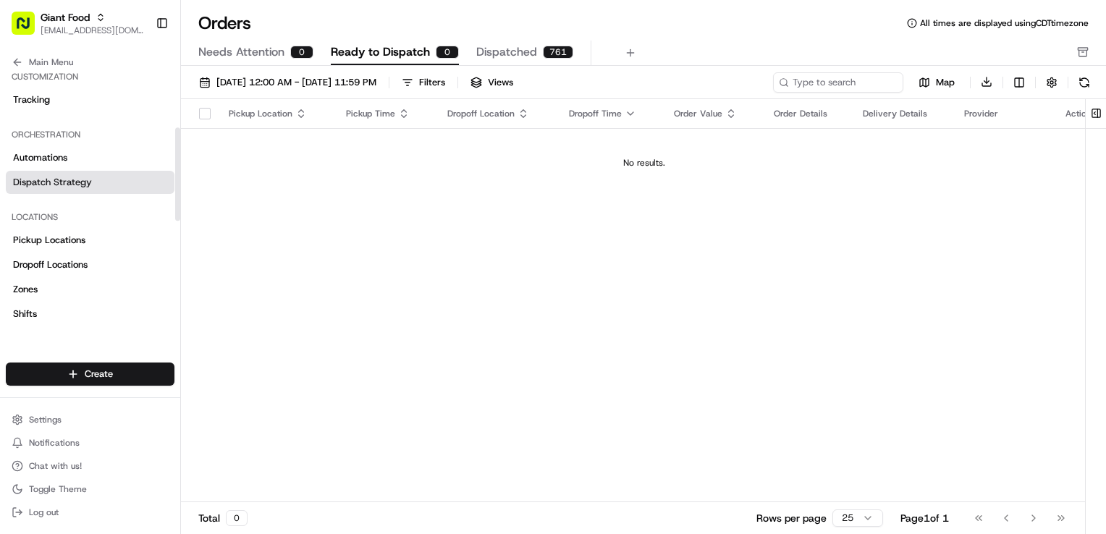
click at [81, 184] on span "Dispatch Strategy" at bounding box center [52, 182] width 79 height 13
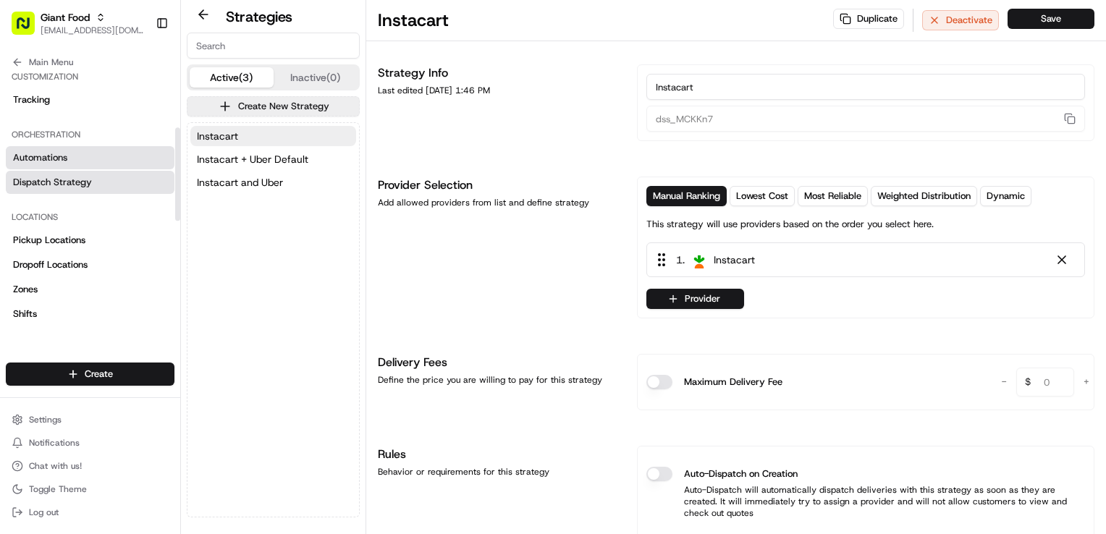
click at [77, 154] on link "Automations" at bounding box center [90, 157] width 169 height 23
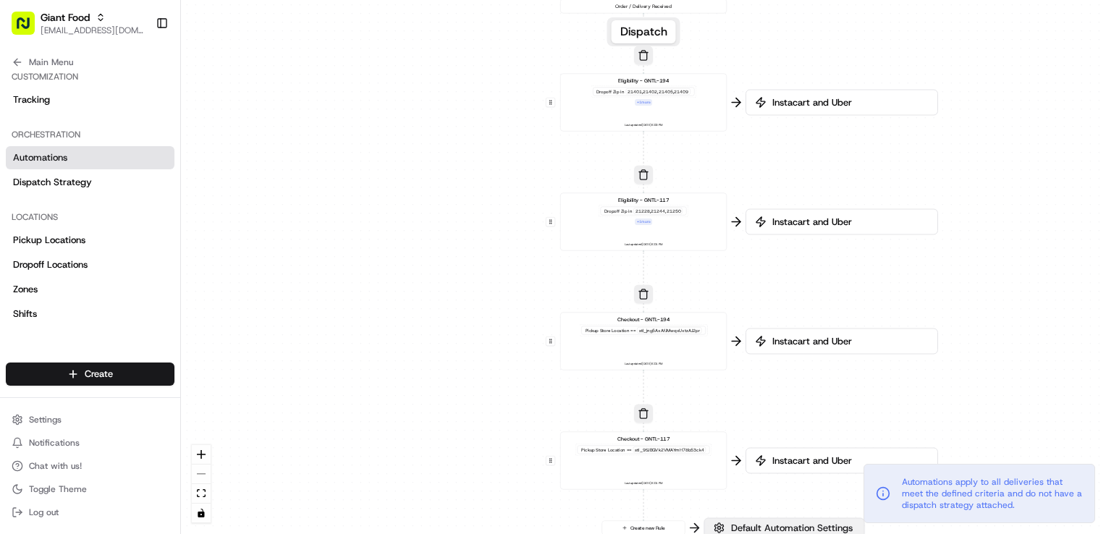
click at [810, 522] on span "Default Automation Settings" at bounding box center [791, 528] width 127 height 13
click at [812, 525] on span "Default Automation Settings" at bounding box center [791, 529] width 127 height 13
click at [808, 527] on span "Default Automation Settings" at bounding box center [791, 529] width 127 height 13
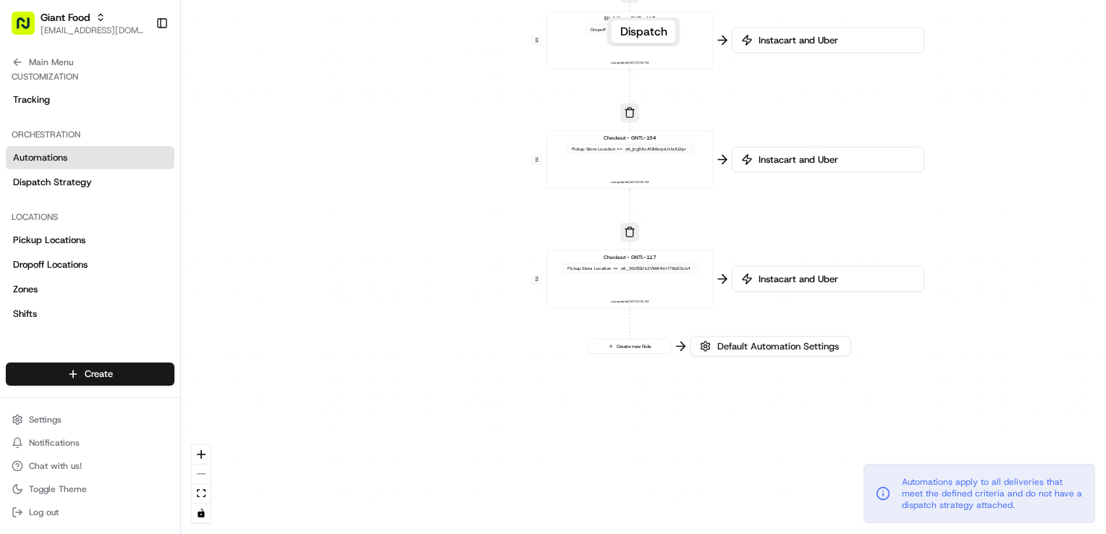
drag, startPoint x: 1043, startPoint y: 366, endPoint x: 1024, endPoint y: 188, distance: 179.9
click at [1030, 182] on div "0 0 0 0 0 Order / Delivery Received Eligibility - GNTL-194 Dropoff Zip in 21401…" at bounding box center [643, 267] width 925 height 534
click at [771, 350] on span "Default Automation Settings" at bounding box center [778, 346] width 127 height 13
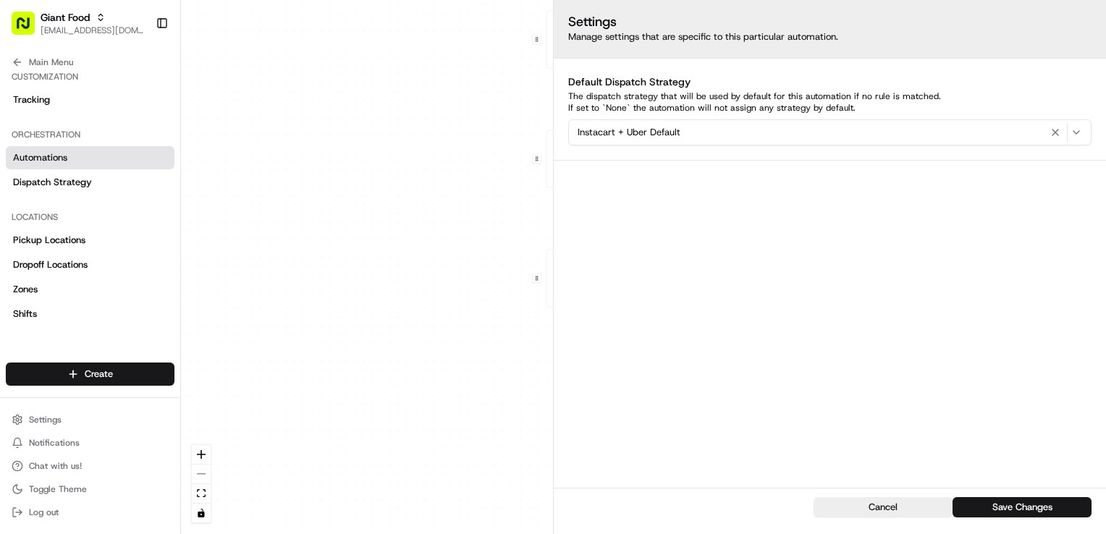
click at [231, 136] on div "0 0 0 0 0 Order / Delivery Received Eligibility - GNTL-194 Dropoff Zip in 21401…" at bounding box center [643, 267] width 925 height 534
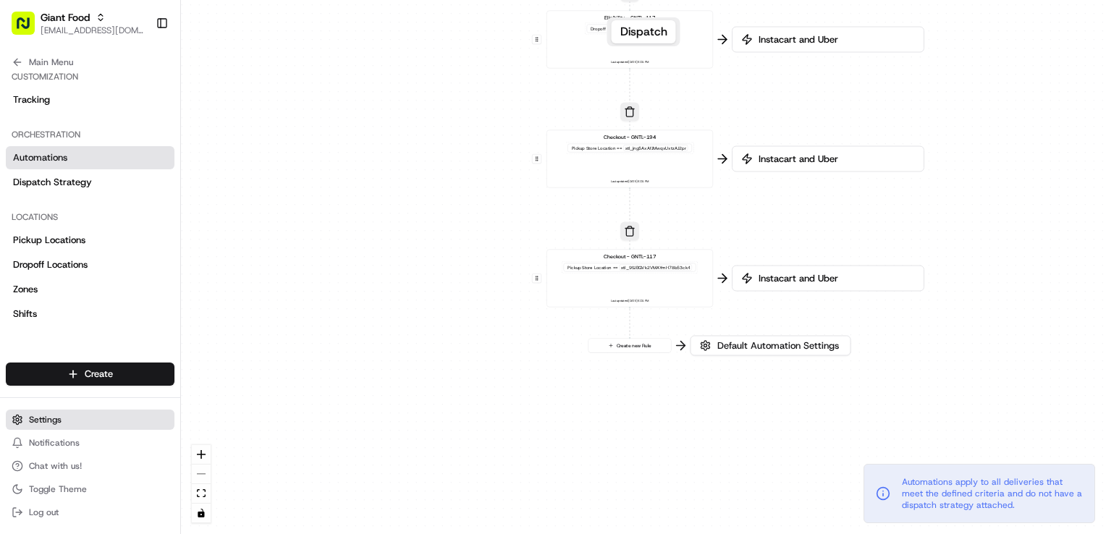
click at [98, 426] on button "Settings" at bounding box center [90, 420] width 169 height 20
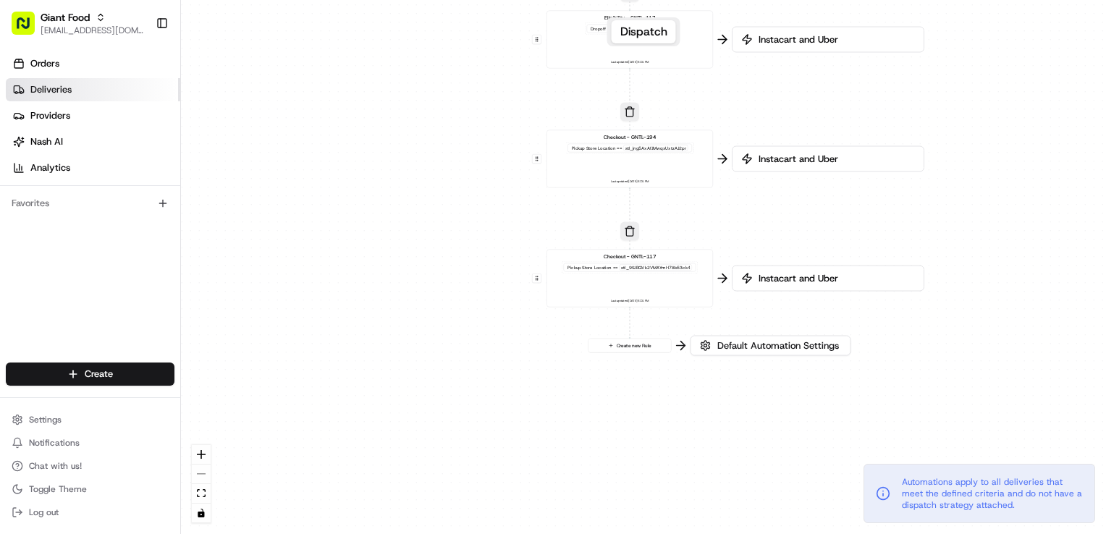
click at [62, 83] on link "Deliveries" at bounding box center [93, 89] width 175 height 23
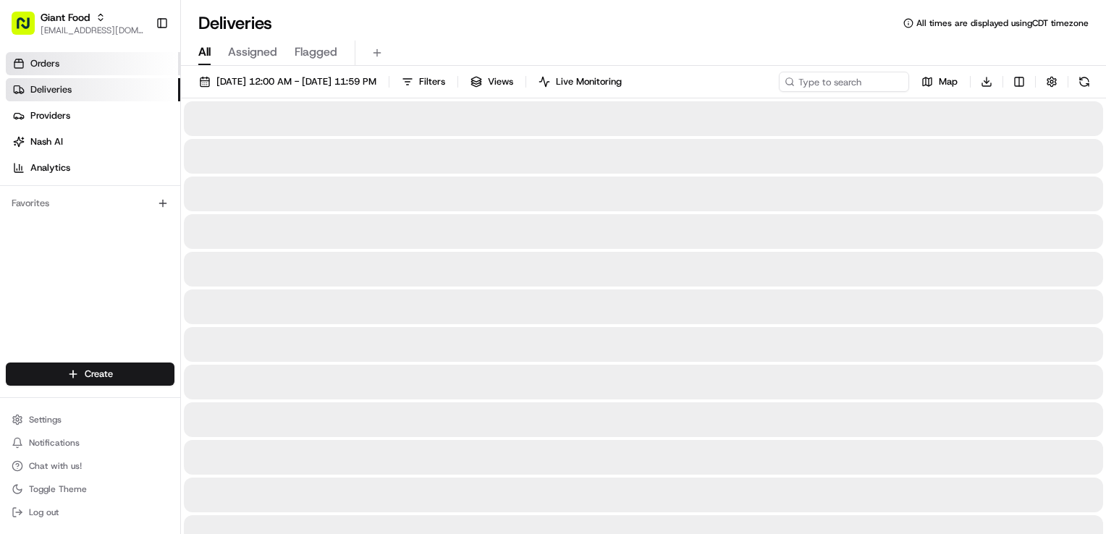
click at [64, 61] on link "Orders" at bounding box center [93, 63] width 175 height 23
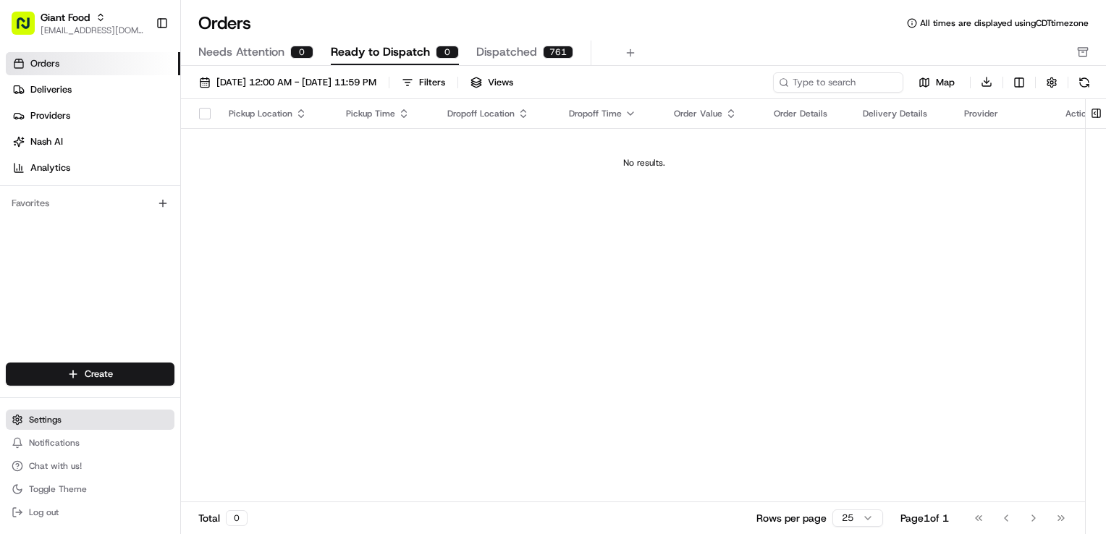
click at [70, 422] on button "Settings" at bounding box center [90, 420] width 169 height 20
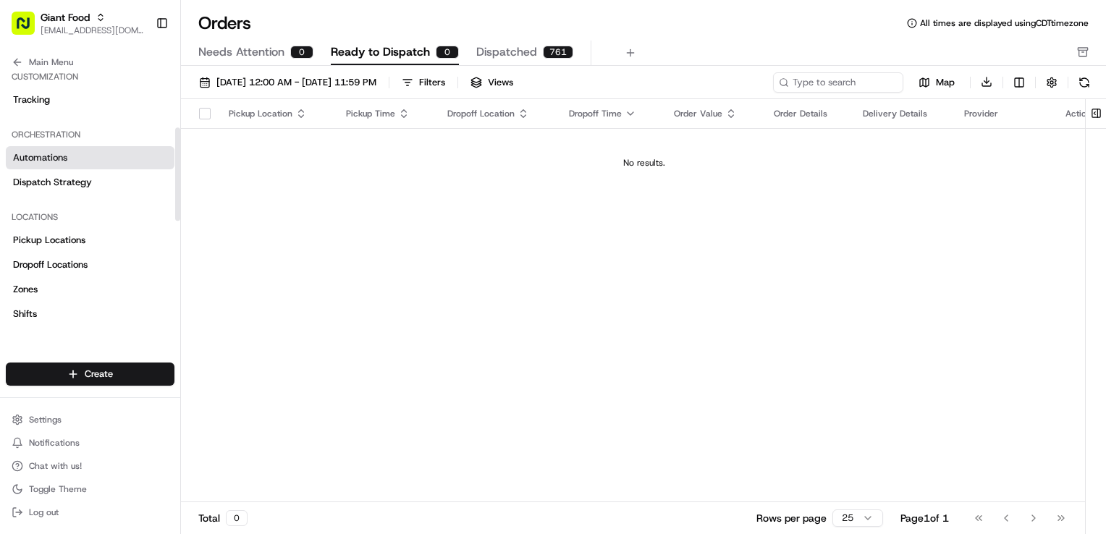
click at [97, 159] on link "Automations" at bounding box center [90, 157] width 169 height 23
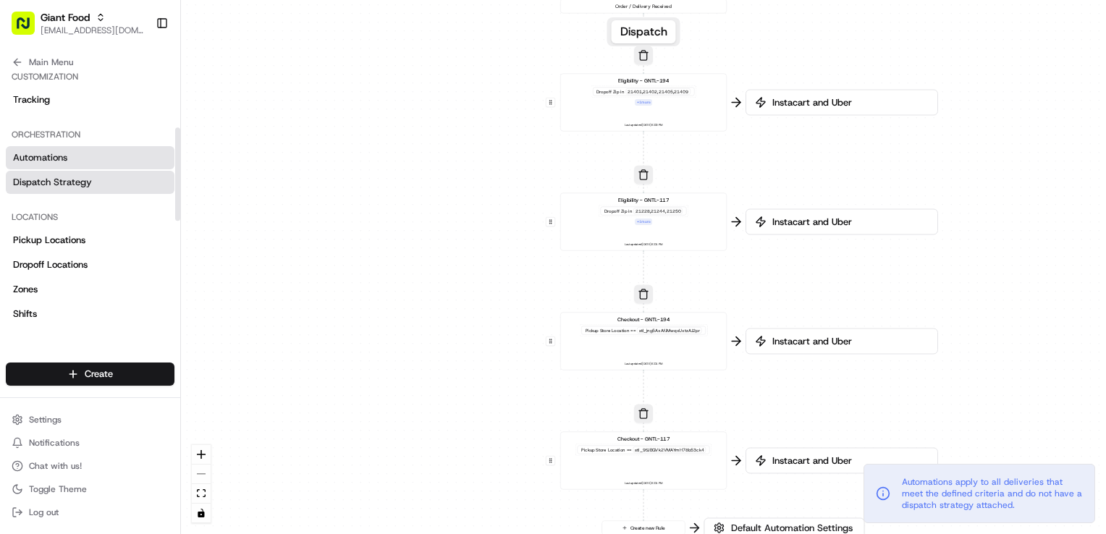
click at [96, 174] on link "Dispatch Strategy" at bounding box center [90, 182] width 169 height 23
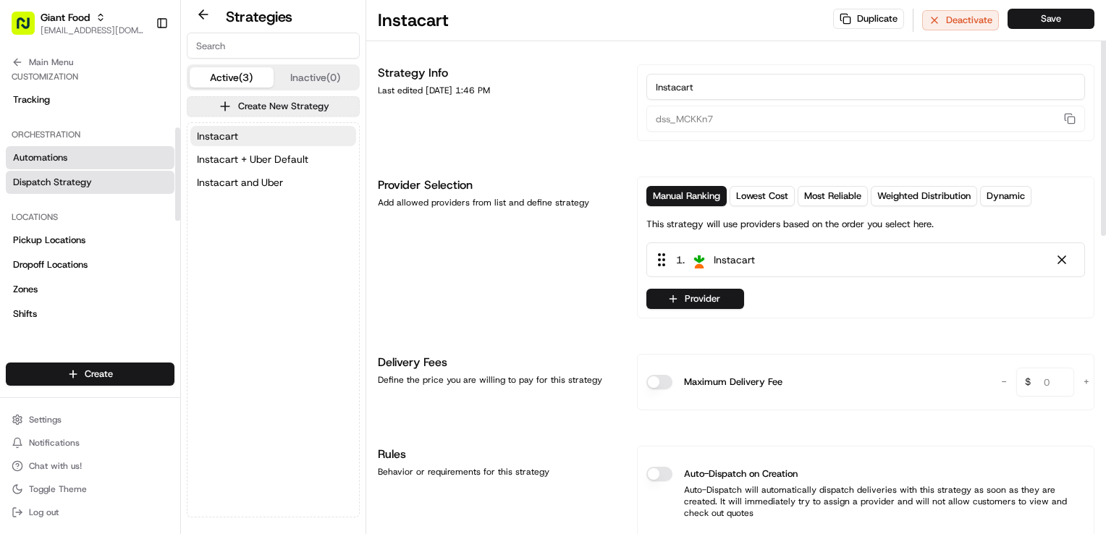
click at [49, 159] on span "Automations" at bounding box center [40, 157] width 54 height 13
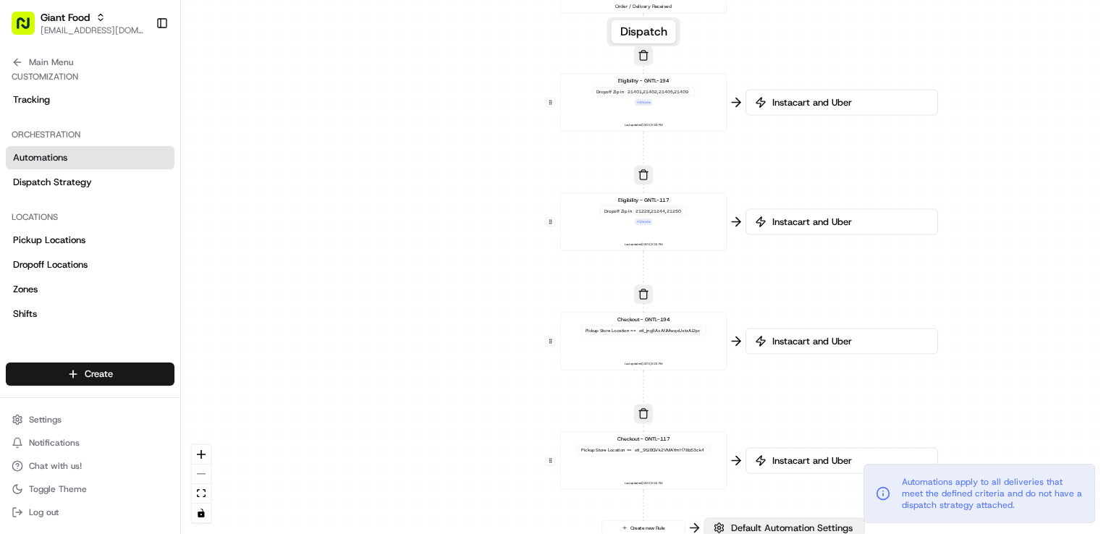
click at [805, 525] on span "Default Automation Settings" at bounding box center [791, 528] width 127 height 13
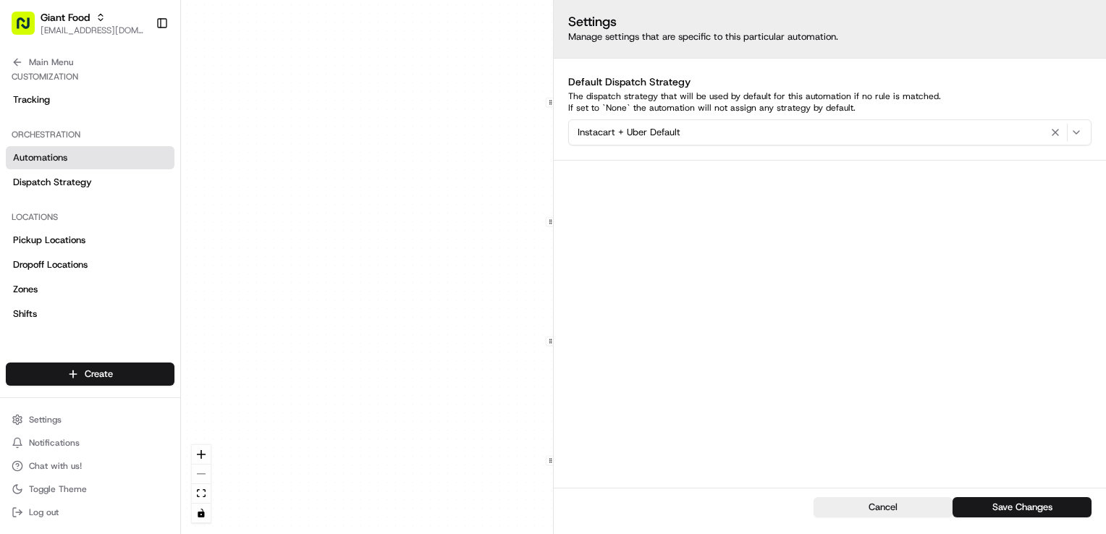
click at [332, 270] on div "0 0 0 0 0 Order / Delivery Received Eligibility - GNTL-194 Dropoff Zip in 21401…" at bounding box center [643, 267] width 925 height 534
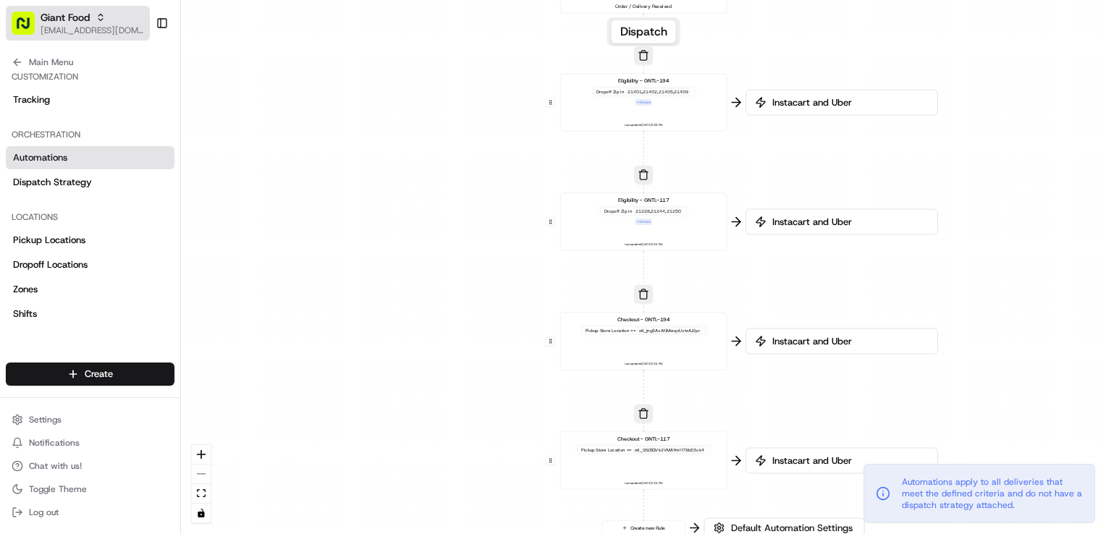
click at [88, 28] on span "[EMAIL_ADDRESS][DOMAIN_NAME]" at bounding box center [93, 31] width 104 height 12
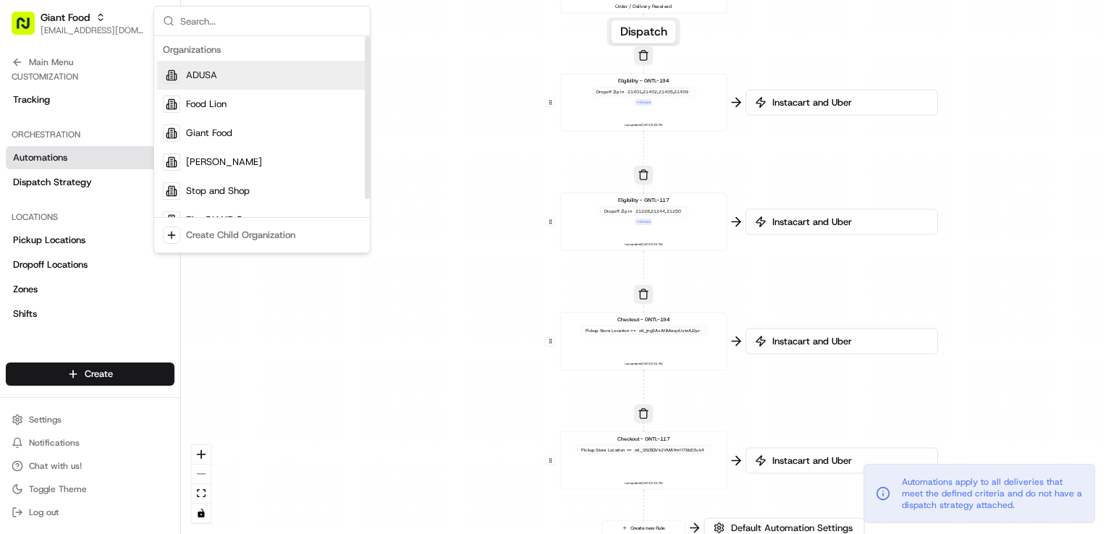
click at [256, 78] on div "ADUSA" at bounding box center [262, 75] width 210 height 29
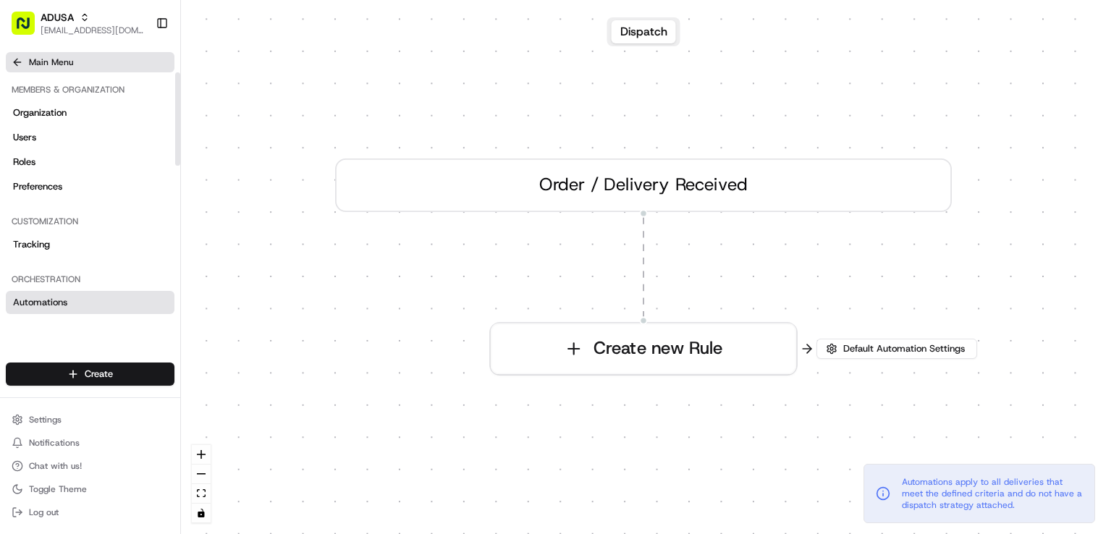
click at [23, 62] on button "Main Menu" at bounding box center [90, 62] width 169 height 20
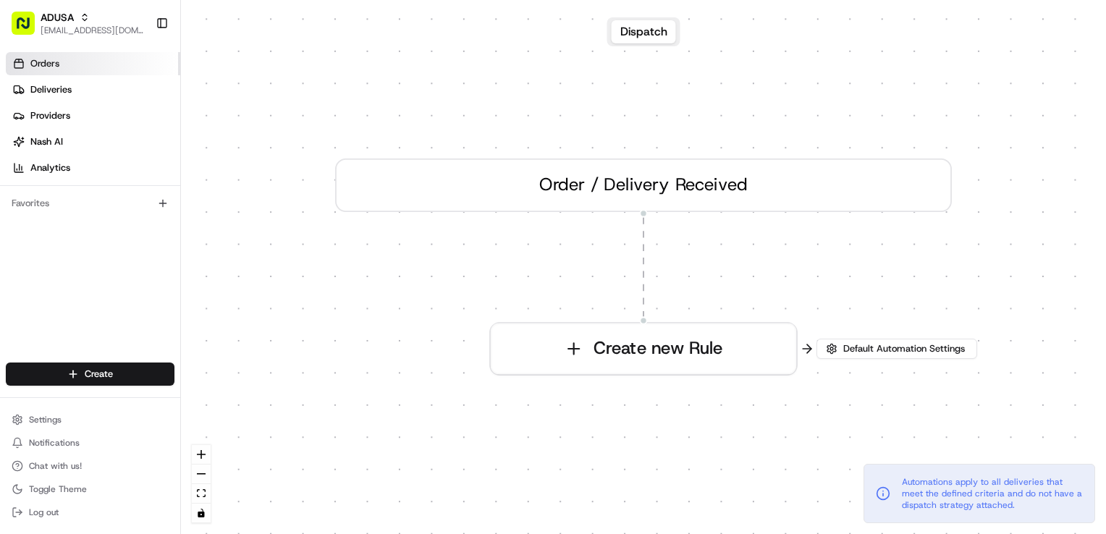
click at [92, 65] on link "Orders" at bounding box center [93, 63] width 175 height 23
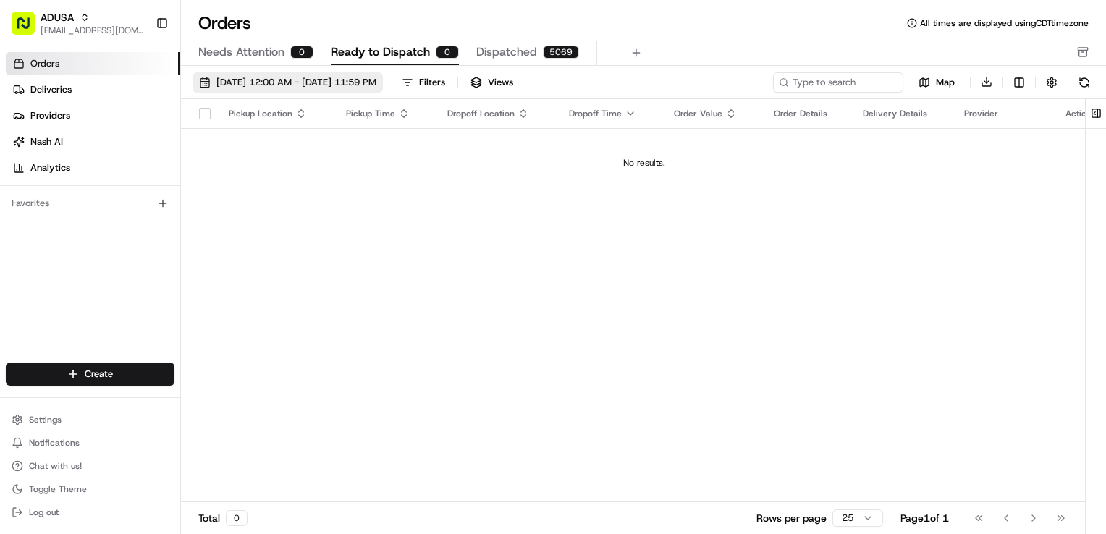
click at [339, 81] on span "[DATE] 12:00 AM - [DATE] 11:59 PM" at bounding box center [297, 82] width 160 height 13
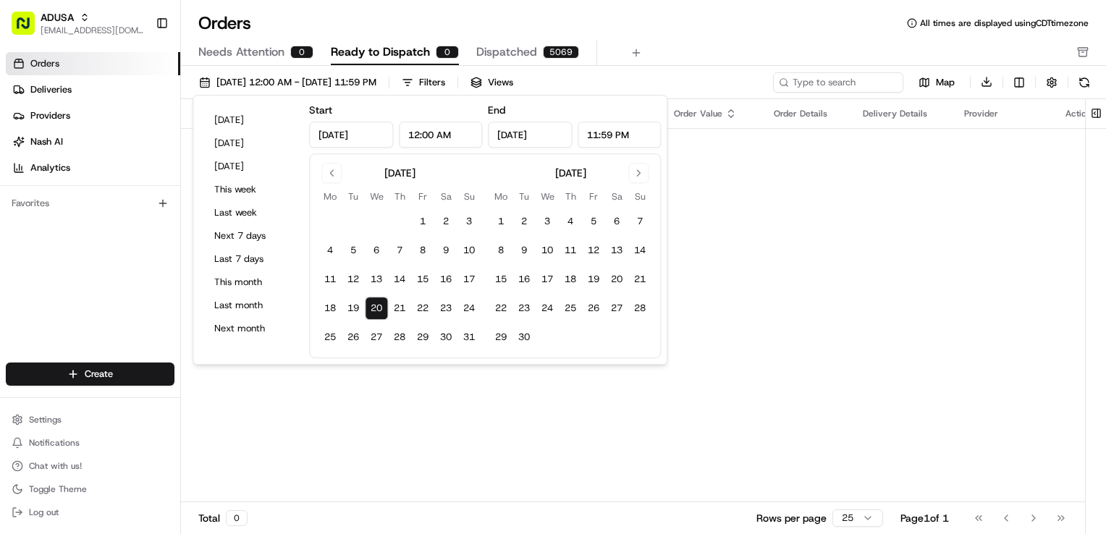
click at [361, 136] on input "[DATE]" at bounding box center [351, 135] width 84 height 26
click at [335, 172] on button "Go to previous month" at bounding box center [332, 173] width 20 height 20
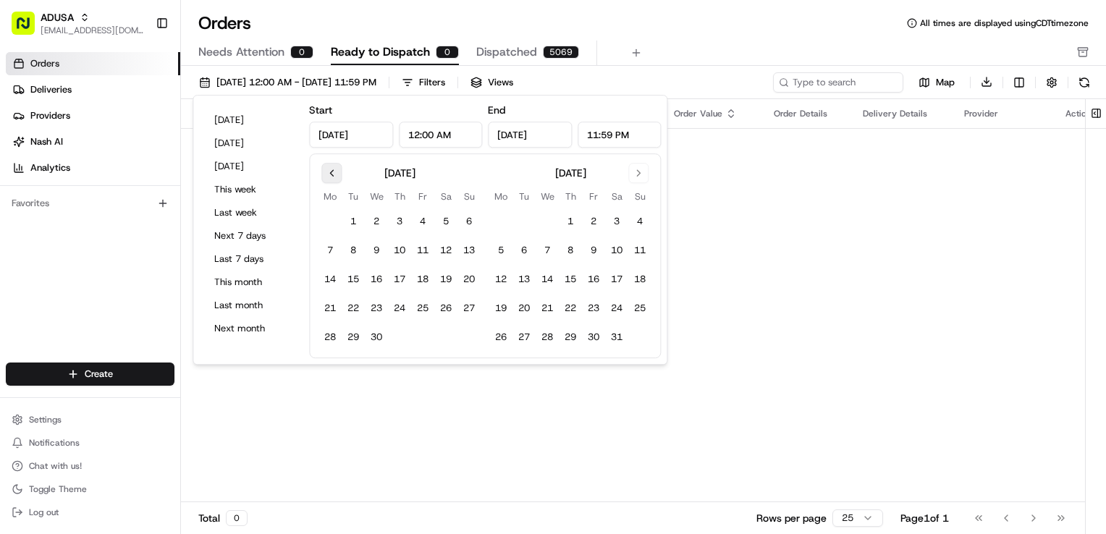
click at [335, 172] on button "Go to previous month" at bounding box center [332, 173] width 20 height 20
click at [379, 224] on button "1" at bounding box center [376, 221] width 23 height 23
type input "Jan 1, 2025"
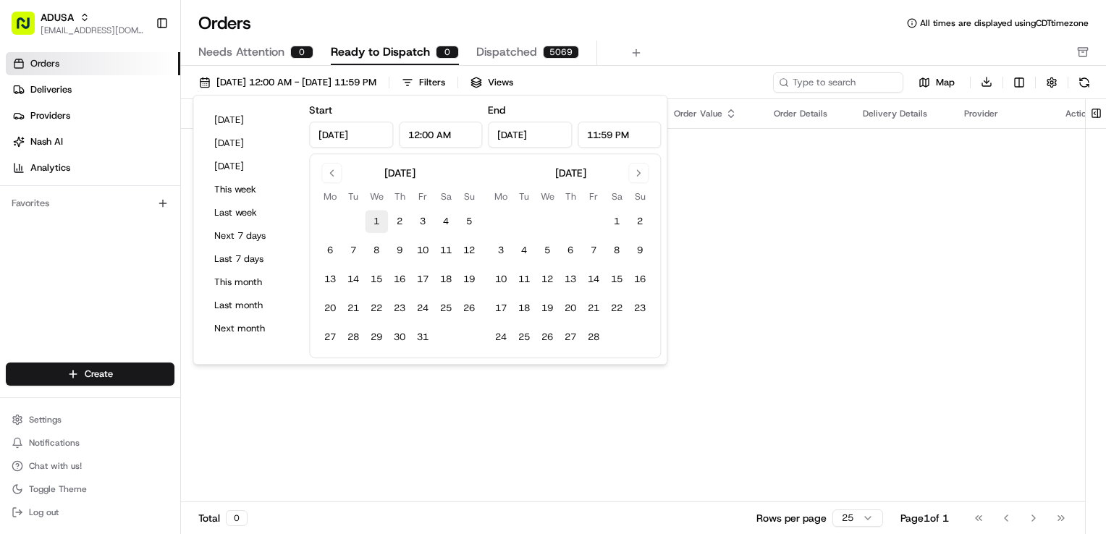
type input "Jan 1, 2025"
click at [754, 20] on div "Orders All times are displayed using CDT timezone" at bounding box center [643, 23] width 925 height 23
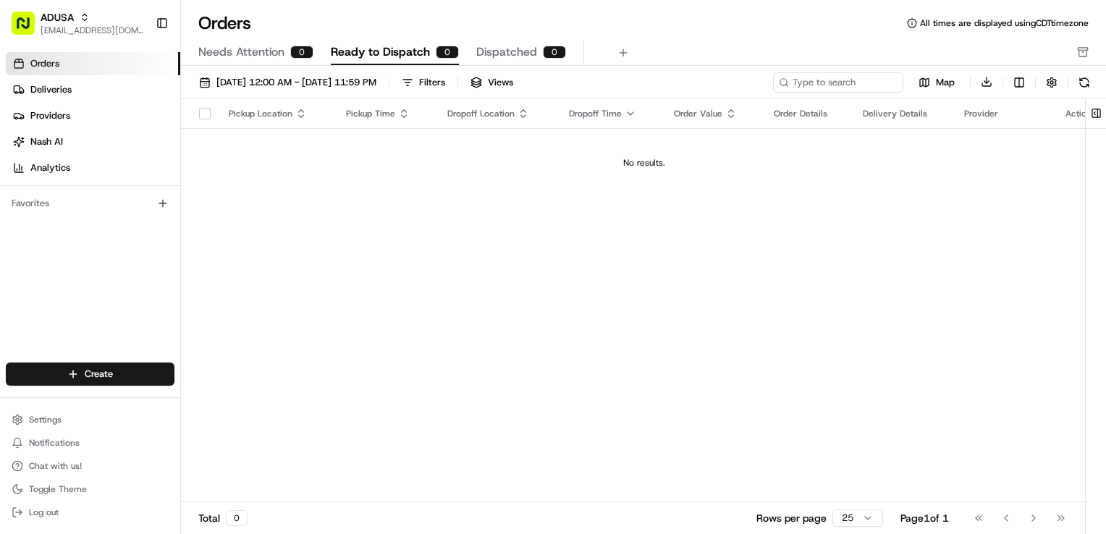
click at [527, 49] on span "Dispatched" at bounding box center [506, 51] width 61 height 17
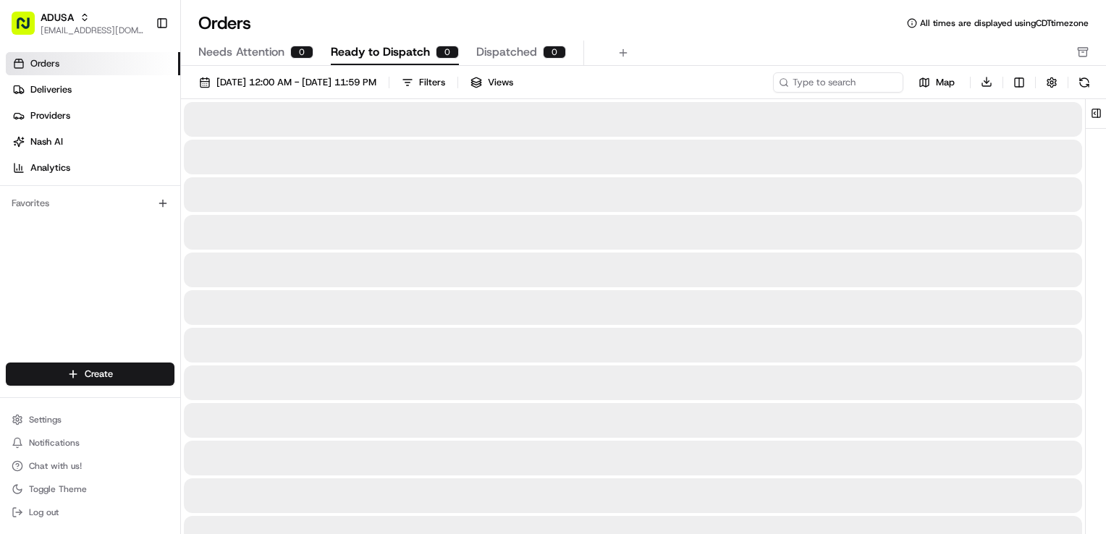
click at [400, 57] on span "Ready to Dispatch" at bounding box center [380, 51] width 99 height 17
click at [500, 56] on span "Dispatched" at bounding box center [506, 51] width 61 height 17
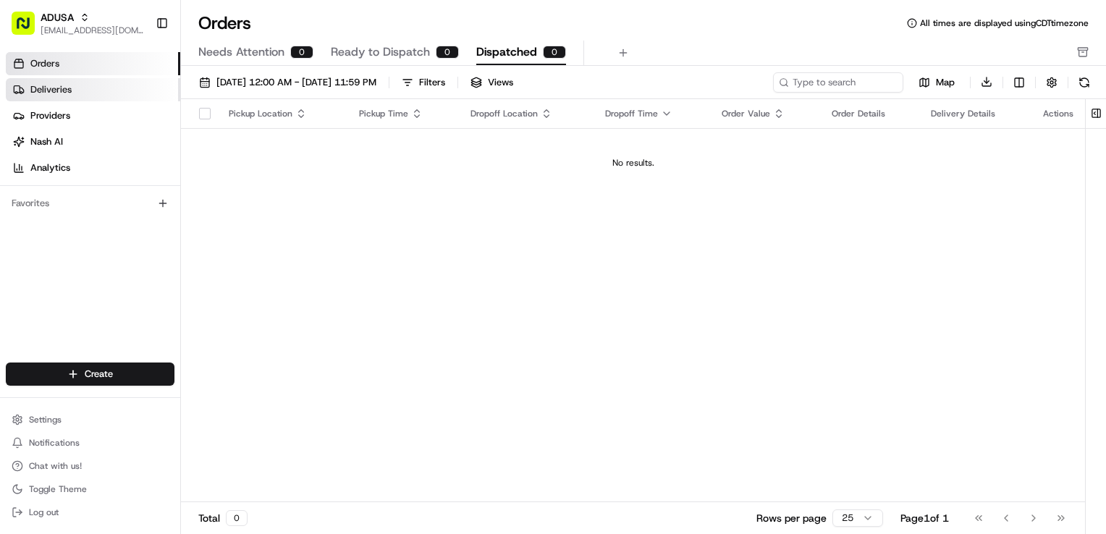
click at [43, 83] on span "Deliveries" at bounding box center [50, 89] width 41 height 13
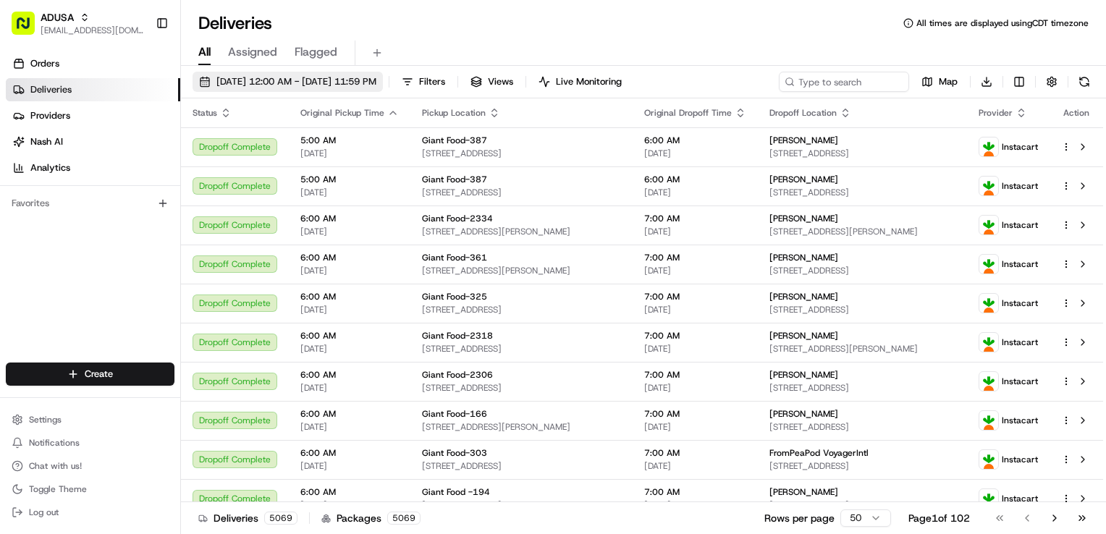
click at [277, 87] on span "[DATE] 12:00 AM - [DATE] 11:59 PM" at bounding box center [297, 81] width 160 height 13
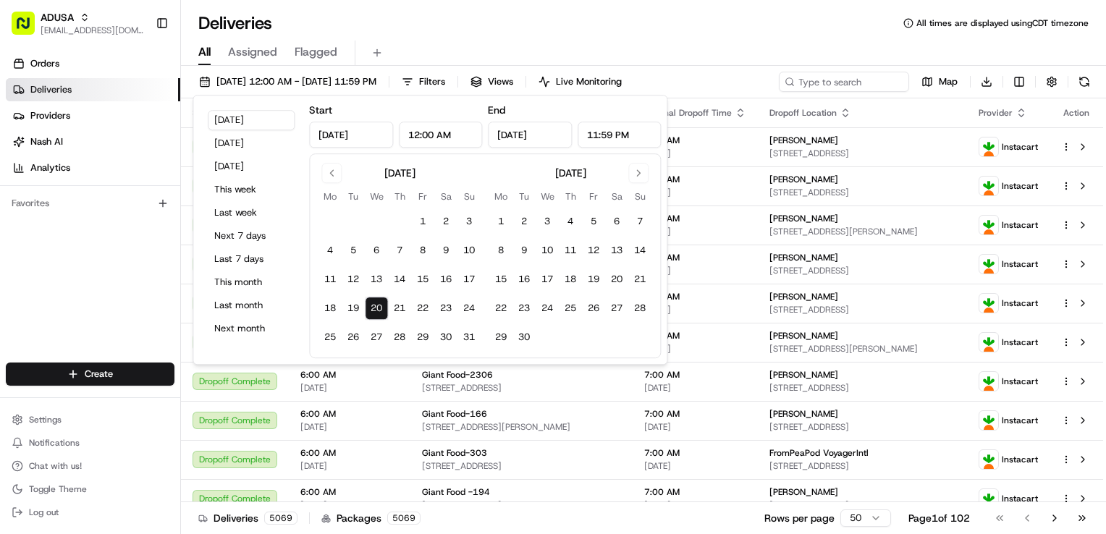
click at [358, 136] on input "[DATE]" at bounding box center [351, 135] width 84 height 26
click at [330, 173] on button "Go to previous month" at bounding box center [332, 173] width 20 height 20
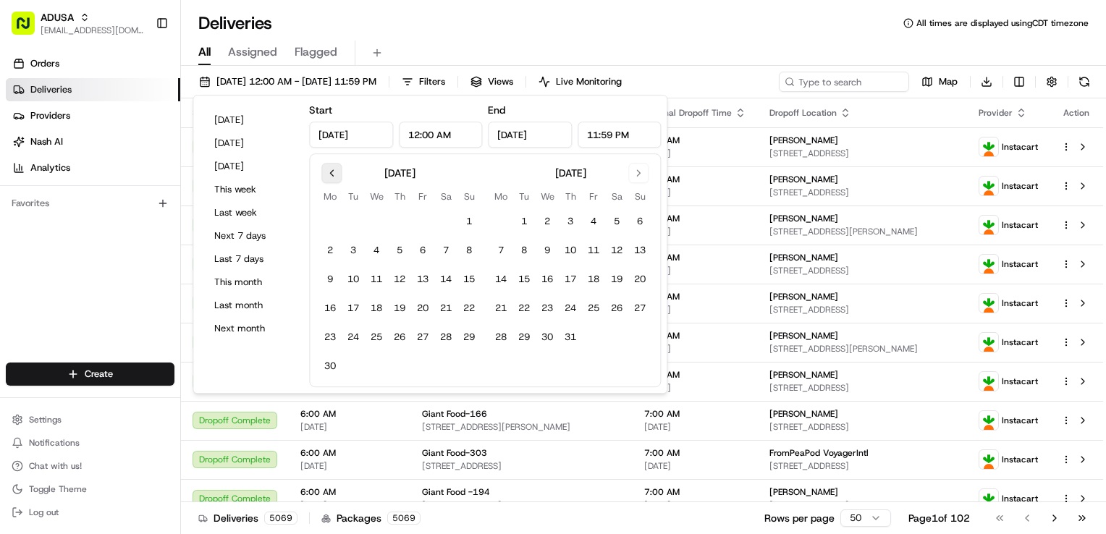
click at [330, 173] on button "Go to previous month" at bounding box center [332, 173] width 20 height 20
click at [397, 228] on button "1" at bounding box center [399, 221] width 23 height 23
type input "May 1, 2025"
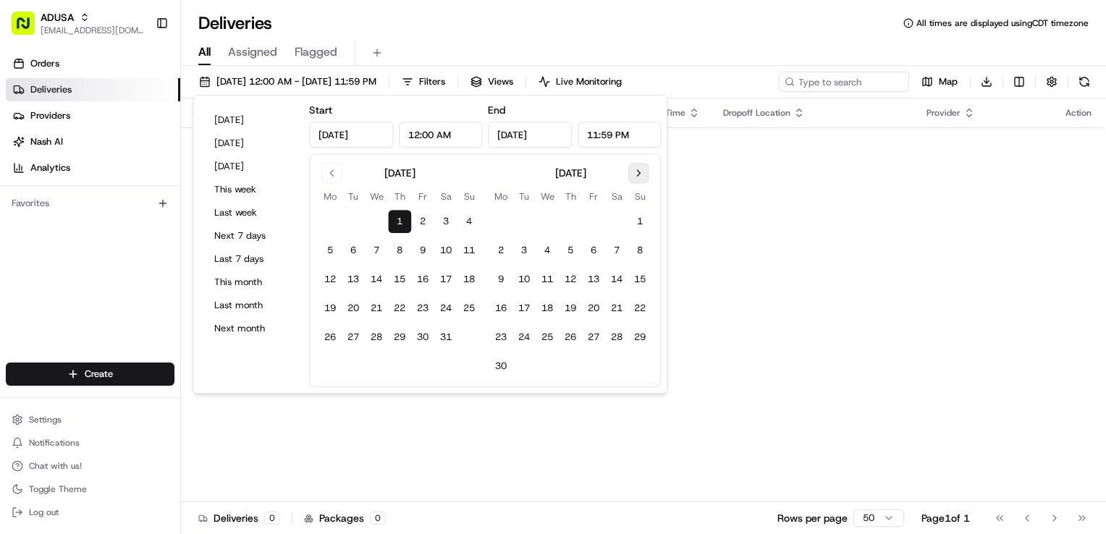
click at [647, 175] on button "Go to next month" at bounding box center [639, 173] width 20 height 20
click at [555, 303] on button "20" at bounding box center [547, 308] width 23 height 23
type input "[DATE]"
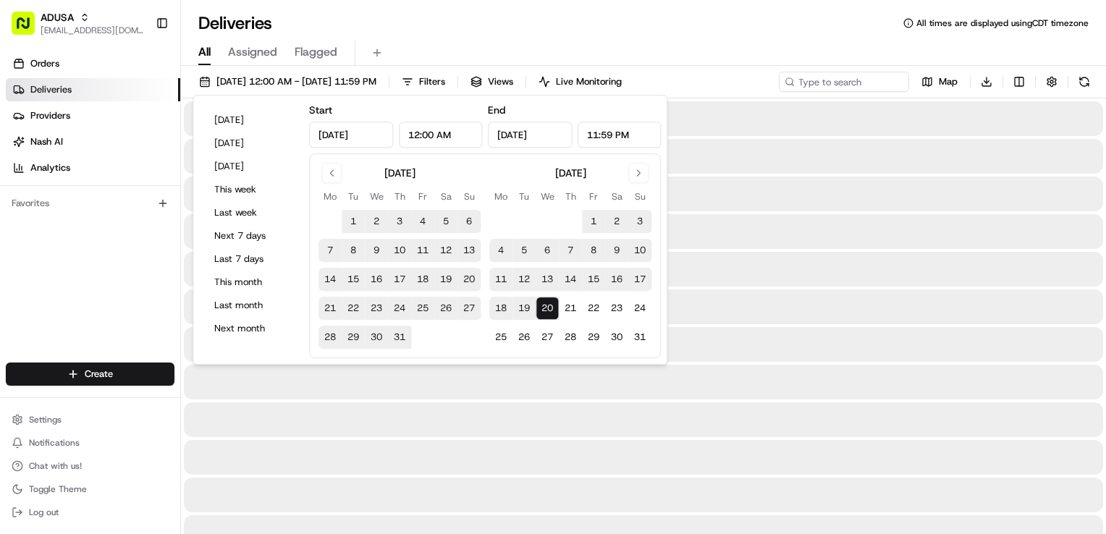
click at [655, 23] on div "Deliveries All times are displayed using CDT timezone" at bounding box center [643, 23] width 925 height 23
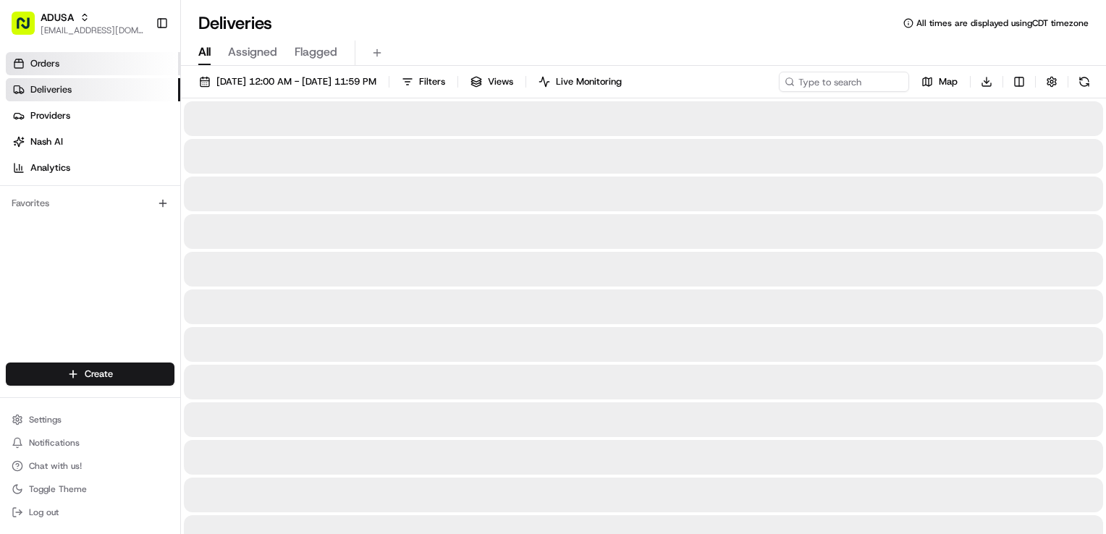
click at [100, 62] on link "Orders" at bounding box center [93, 63] width 175 height 23
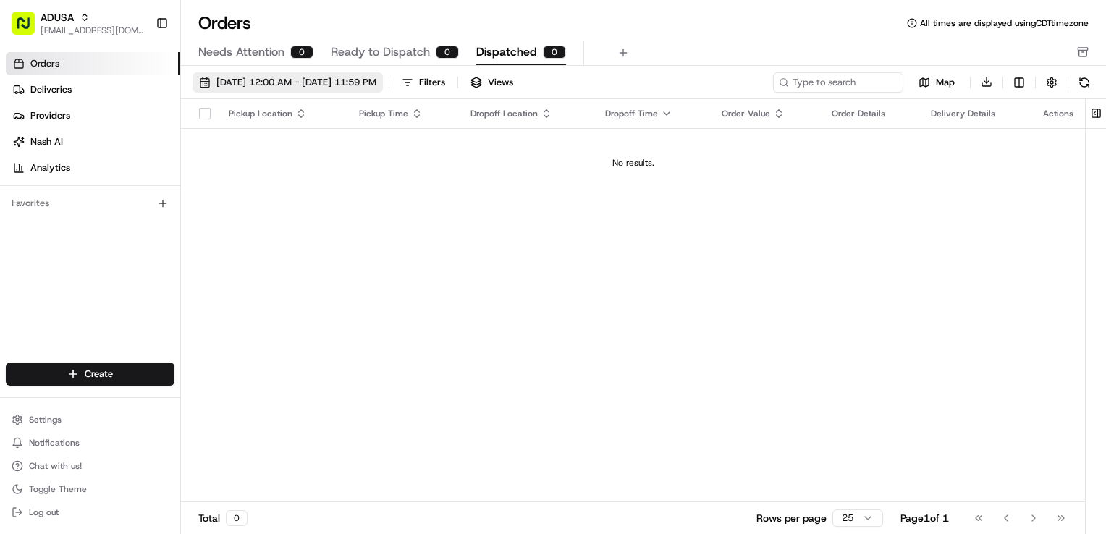
click at [366, 80] on span "01/01/2025 12:00 AM - 01/01/2025 11:59 PM" at bounding box center [297, 82] width 160 height 13
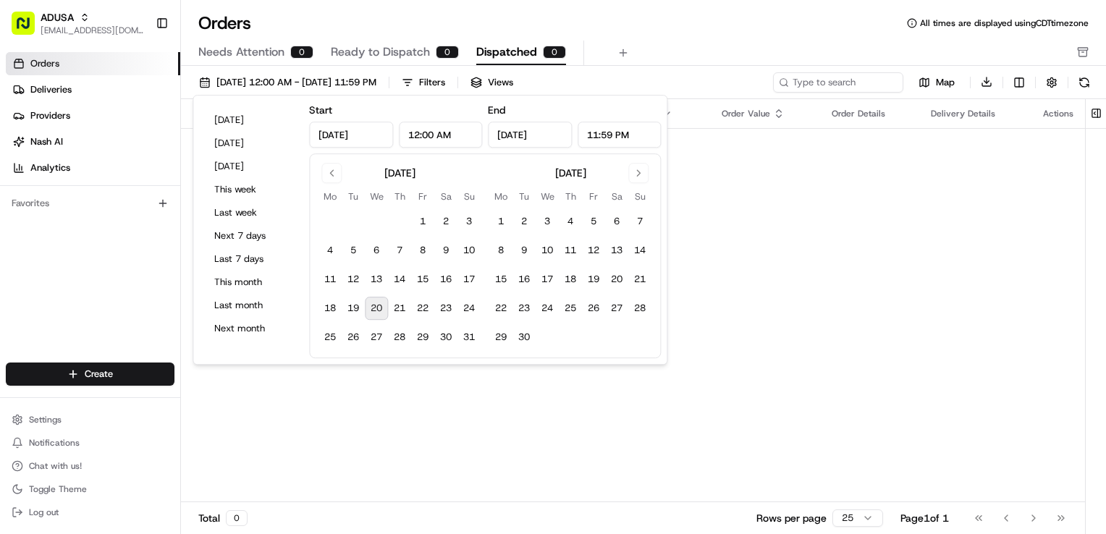
click at [545, 132] on input "Jan 1, 2025" at bounding box center [530, 135] width 84 height 26
click at [381, 315] on button "20" at bounding box center [376, 308] width 23 height 23
type input "[DATE]"
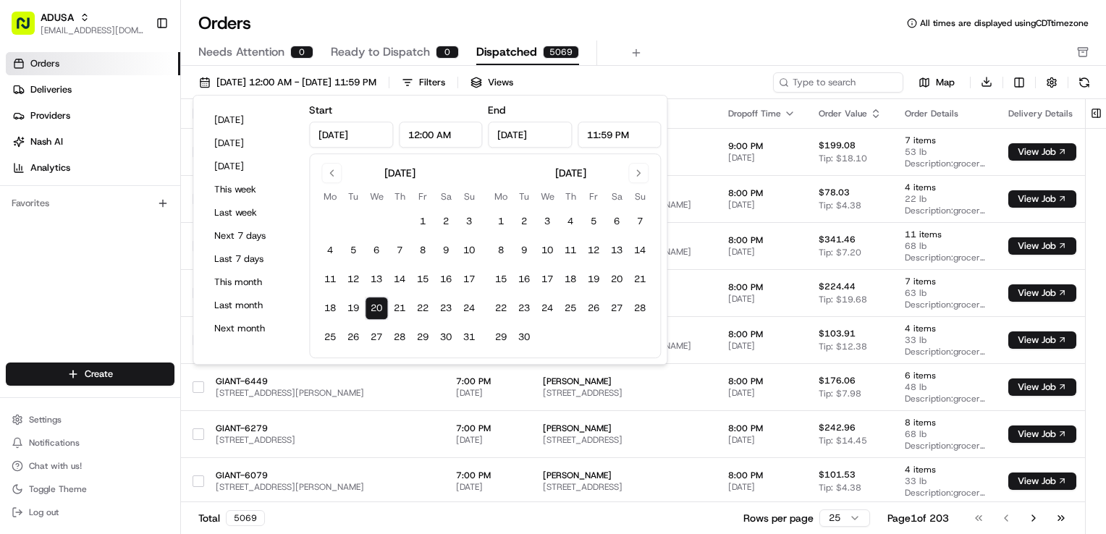
click at [365, 140] on input "[DATE]" at bounding box center [351, 135] width 84 height 26
click at [327, 175] on button "Go to previous month" at bounding box center [332, 173] width 20 height 20
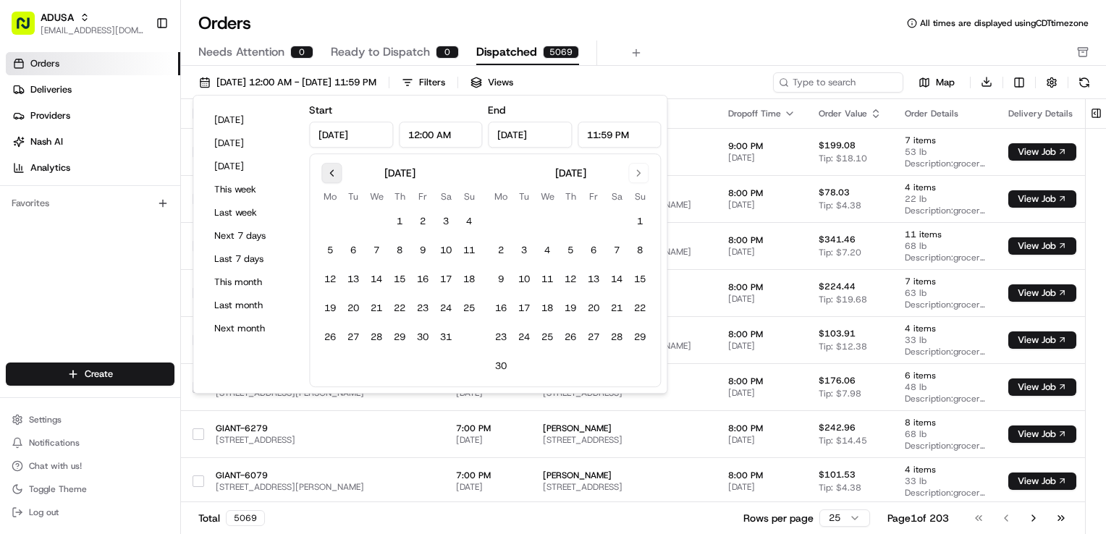
click at [327, 175] on button "Go to previous month" at bounding box center [332, 173] width 20 height 20
click at [449, 224] on button "1" at bounding box center [445, 221] width 23 height 23
type input "Feb 1, 2025"
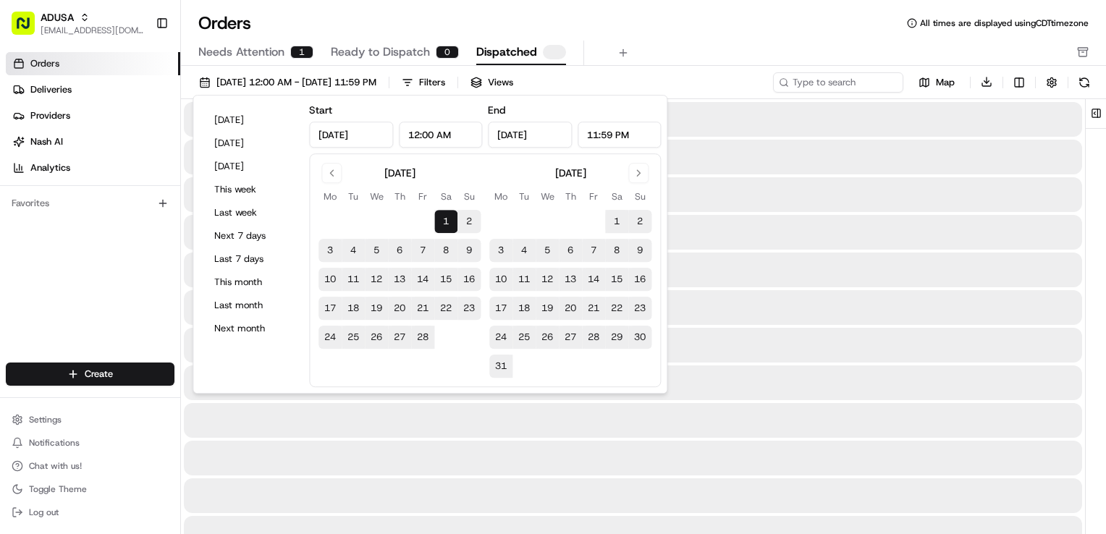
click at [706, 49] on div "Needs Attention 1 Ready to Dispatch 0 Dispatched" at bounding box center [633, 53] width 870 height 25
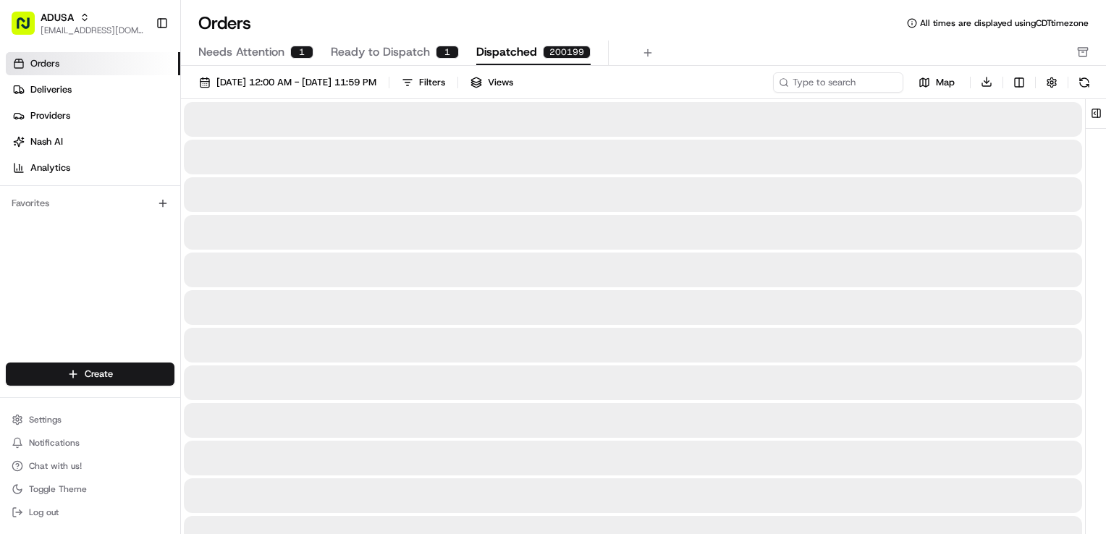
click at [532, 50] on span "Dispatched" at bounding box center [506, 51] width 61 height 17
click at [391, 43] on span "Ready to Dispatch" at bounding box center [380, 51] width 99 height 17
click at [516, 48] on span "Dispatched" at bounding box center [506, 51] width 61 height 17
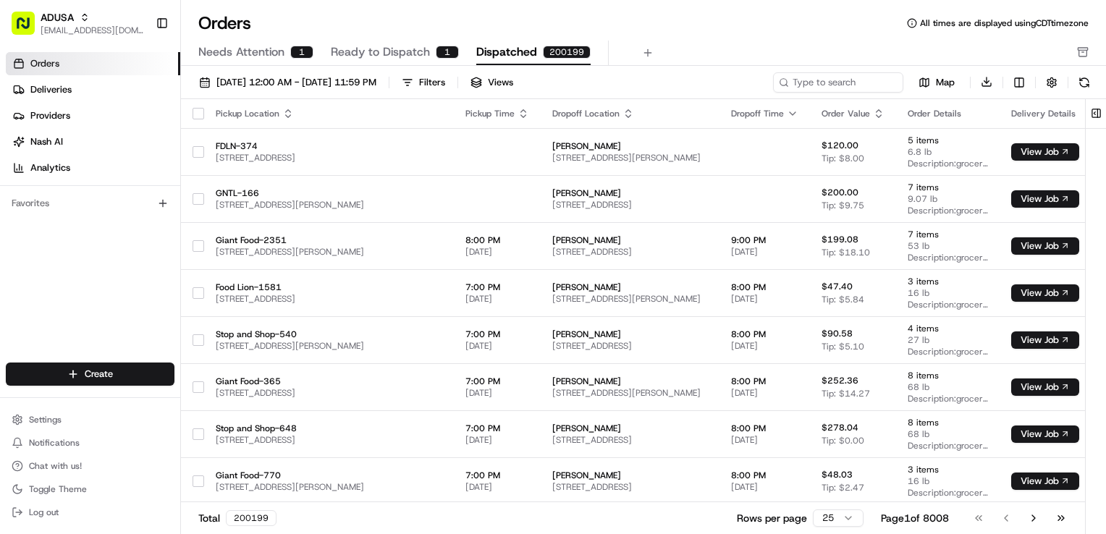
click at [374, 49] on span "Ready to Dispatch" at bounding box center [380, 51] width 99 height 17
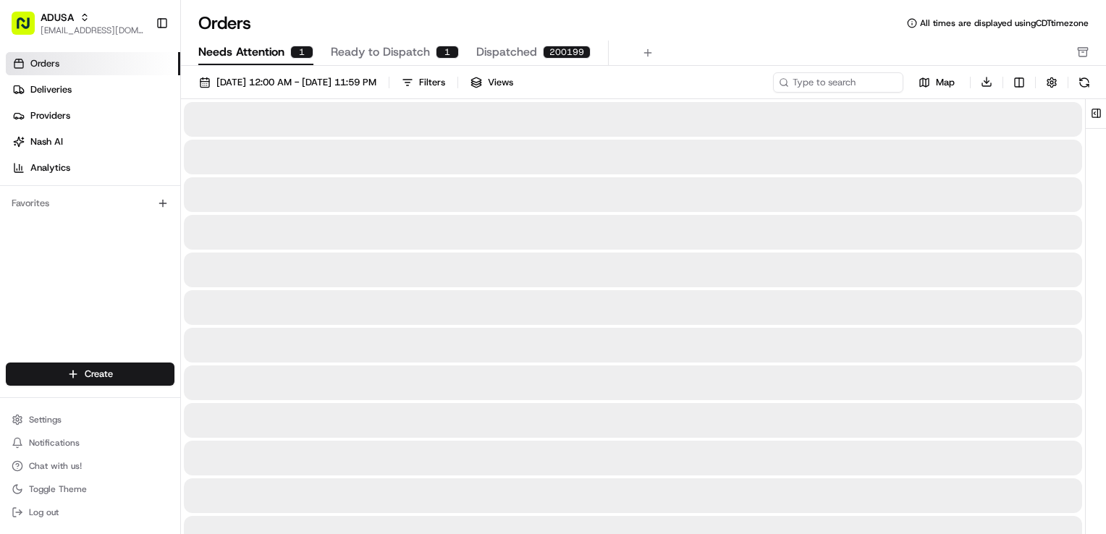
click at [232, 52] on span "Needs Attention" at bounding box center [241, 51] width 86 height 17
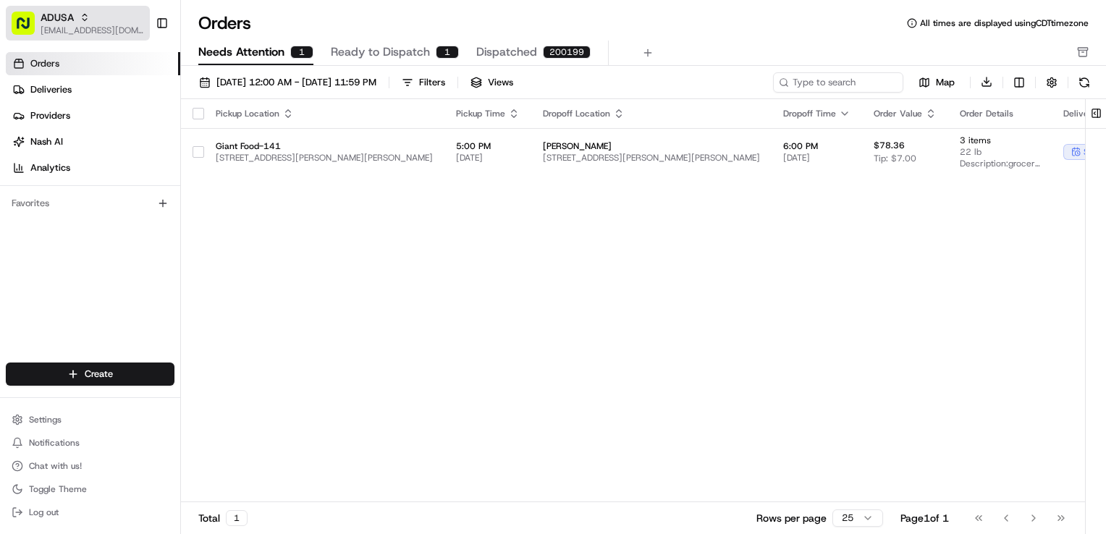
click at [85, 20] on icon "button" at bounding box center [85, 17] width 10 height 10
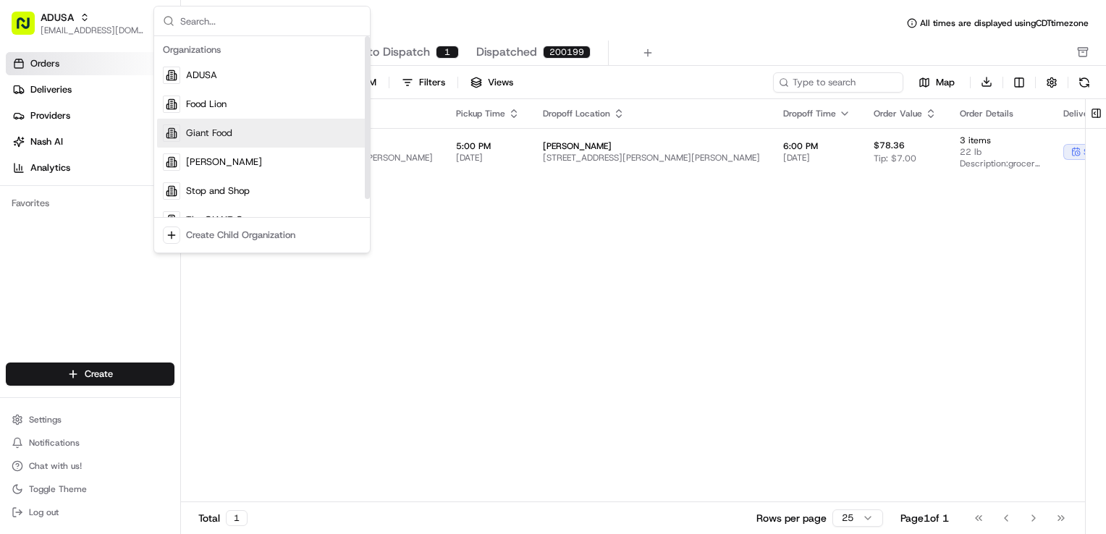
click at [251, 134] on div "Giant Food" at bounding box center [262, 133] width 210 height 29
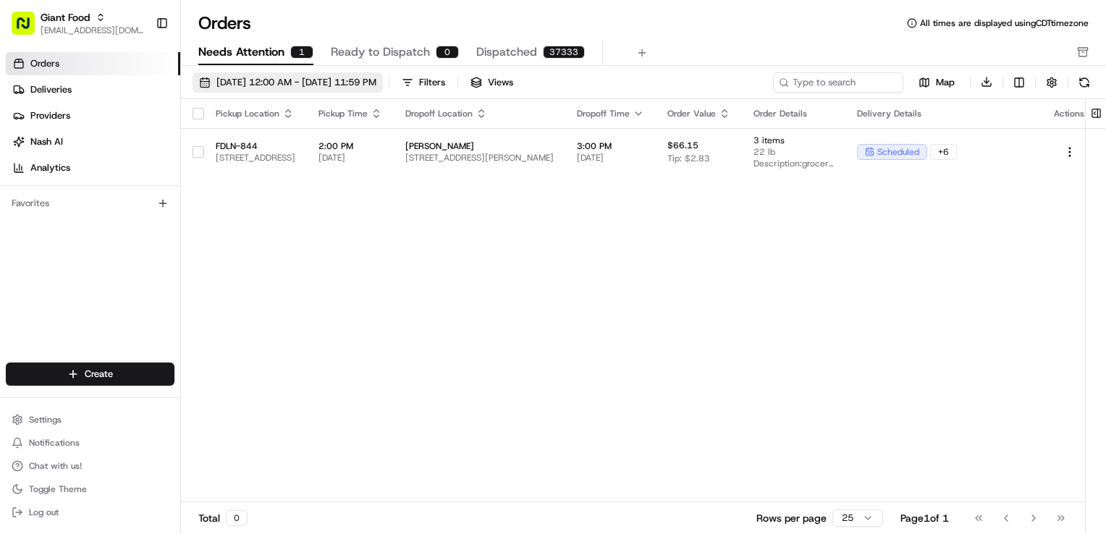
click at [353, 80] on span "02/01/2025 12:00 AM - 08/20/2025 11:59 PM" at bounding box center [297, 82] width 160 height 13
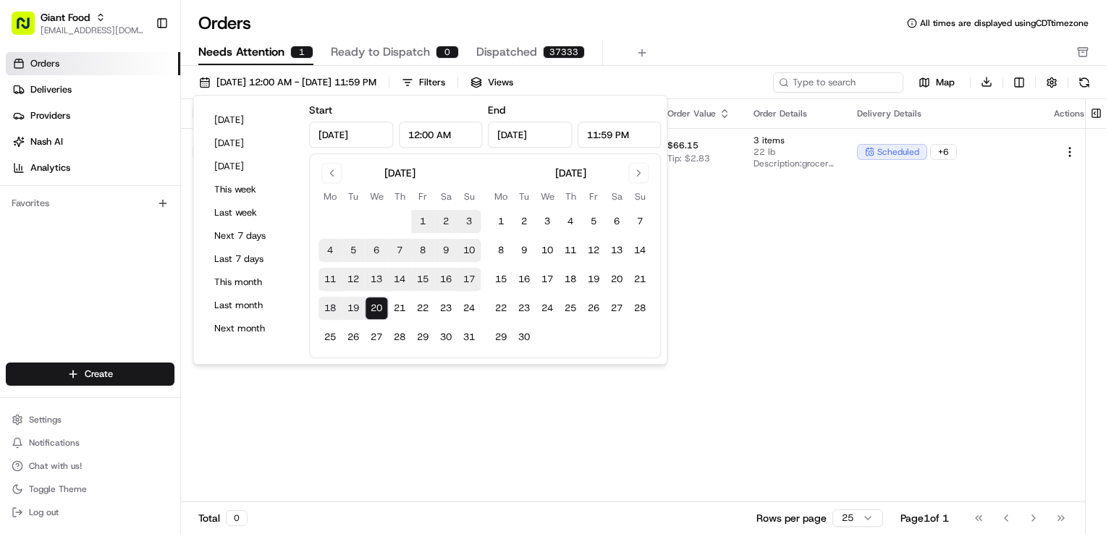
click at [379, 311] on button "20" at bounding box center [376, 308] width 23 height 23
type input "[DATE]"
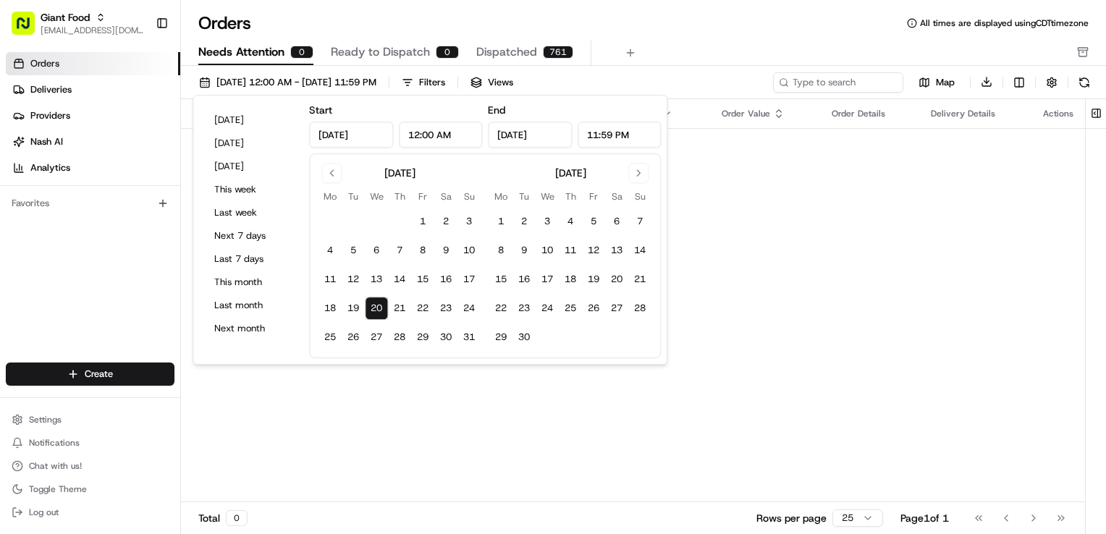
click at [768, 30] on div "Orders All times are displayed using CDT timezone" at bounding box center [643, 23] width 925 height 23
